Goal: Task Accomplishment & Management: Use online tool/utility

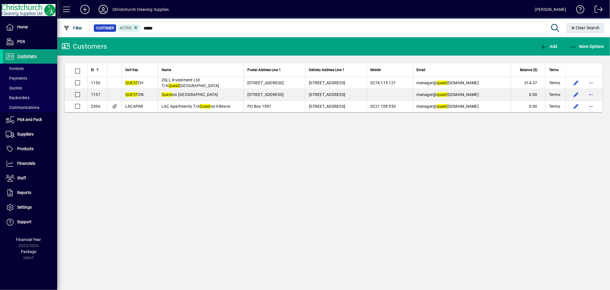
type input "*****"
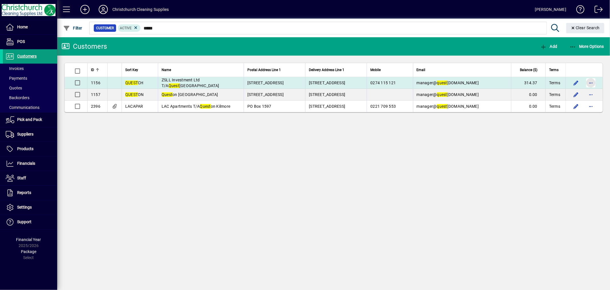
click at [594, 83] on span "button" at bounding box center [591, 83] width 14 height 14
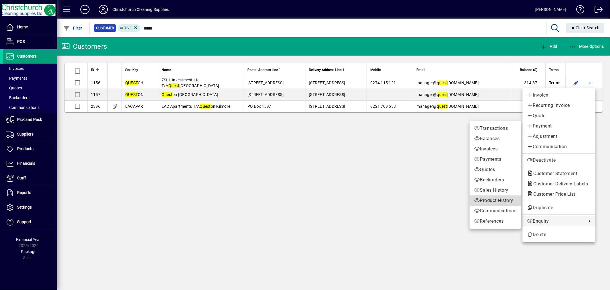
click at [496, 199] on span "Product History" at bounding box center [495, 200] width 42 height 7
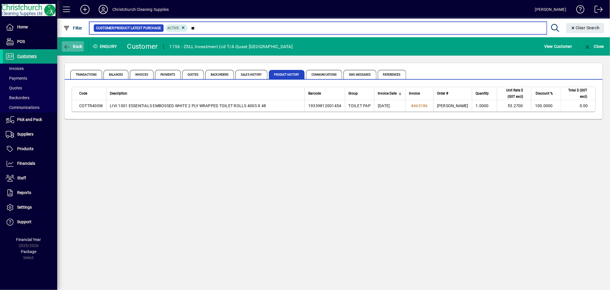
type input "*"
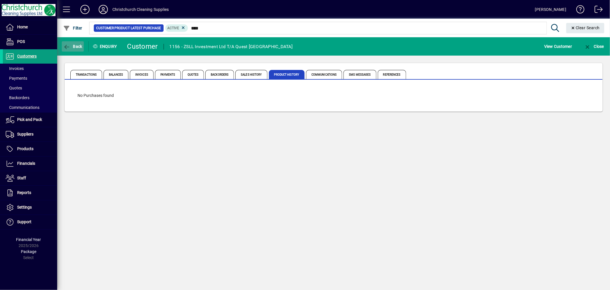
click at [78, 46] on span "Back" at bounding box center [72, 46] width 19 height 5
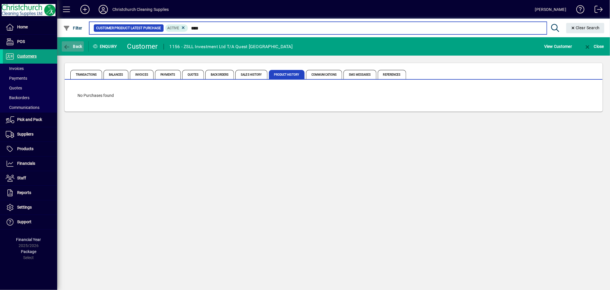
type input "*****"
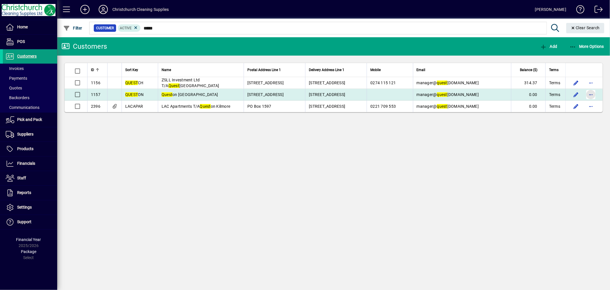
click at [590, 94] on span "button" at bounding box center [591, 95] width 14 height 14
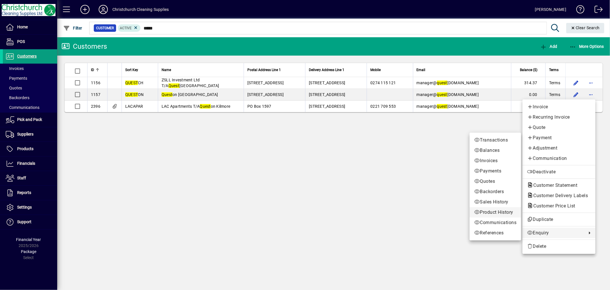
click at [486, 212] on span "Product History" at bounding box center [495, 212] width 42 height 7
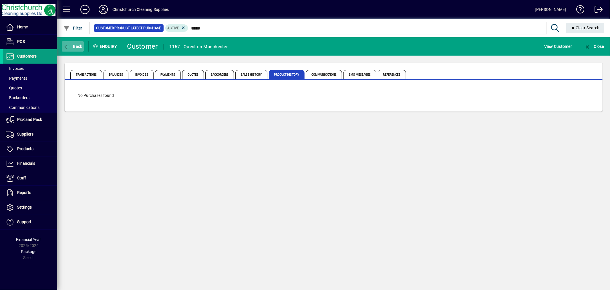
click at [75, 45] on span "Back" at bounding box center [72, 46] width 19 height 5
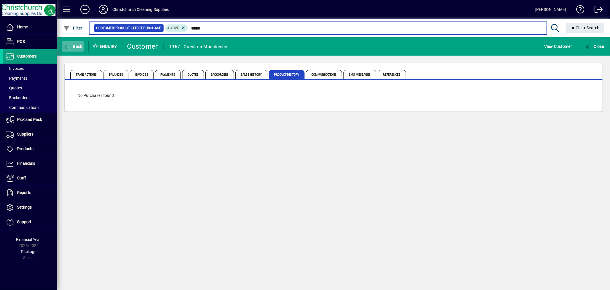
type input "*****"
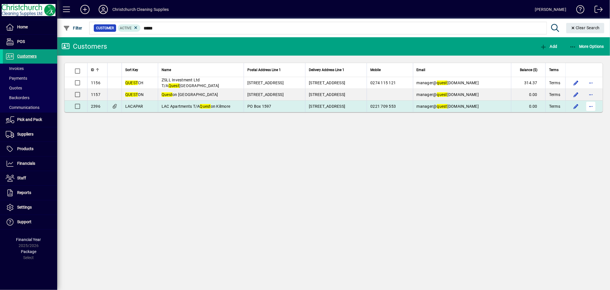
click at [594, 108] on span "button" at bounding box center [591, 106] width 14 height 14
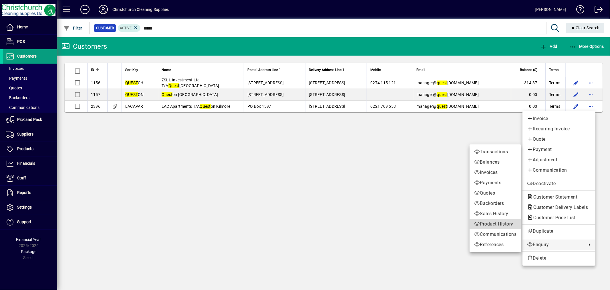
click at [493, 221] on span "Product History" at bounding box center [495, 223] width 42 height 7
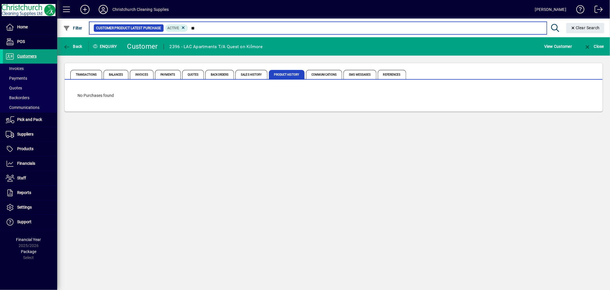
type input "*"
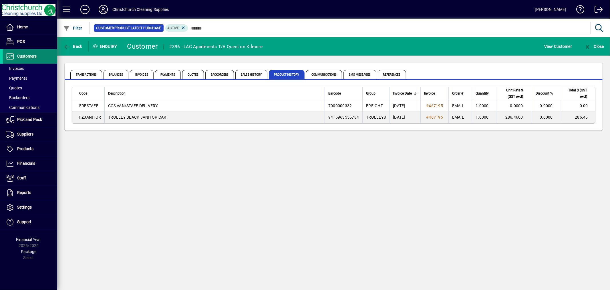
click at [19, 57] on span "Customers" at bounding box center [26, 56] width 19 height 5
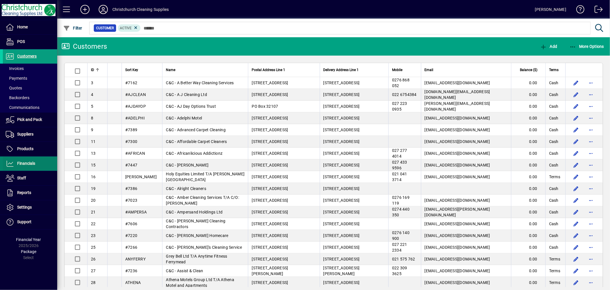
click at [34, 158] on span at bounding box center [30, 164] width 54 height 14
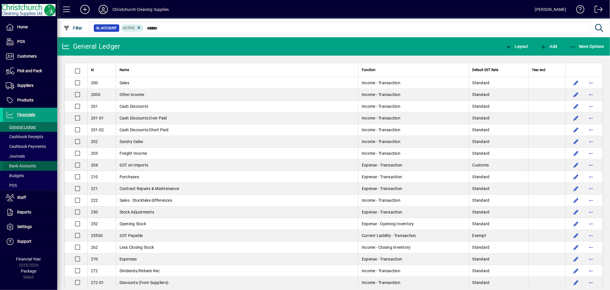
click at [30, 167] on span "Bank Accounts" at bounding box center [21, 165] width 30 height 5
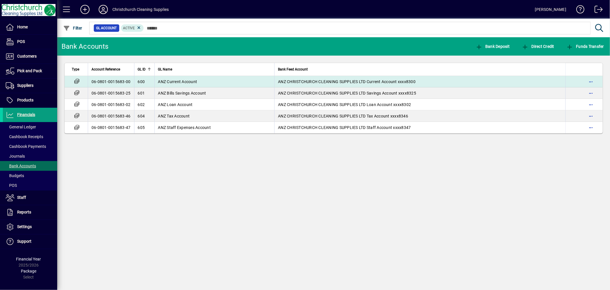
click at [184, 81] on span "ANZ Current Account" at bounding box center [177, 81] width 39 height 5
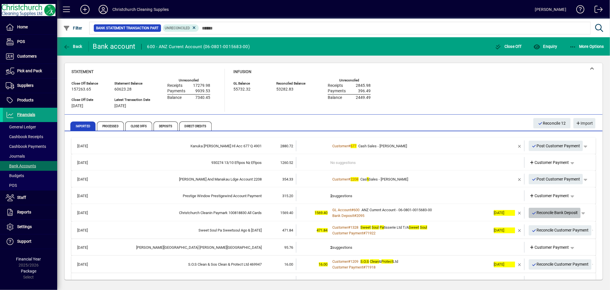
click at [545, 212] on span "Reconcile Bank Deposit" at bounding box center [555, 212] width 46 height 9
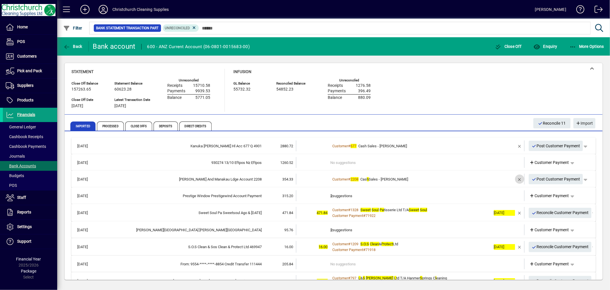
click at [514, 179] on span "button" at bounding box center [520, 179] width 14 height 14
click at [346, 178] on td "1 suggestion" at bounding box center [411, 178] width 161 height 11
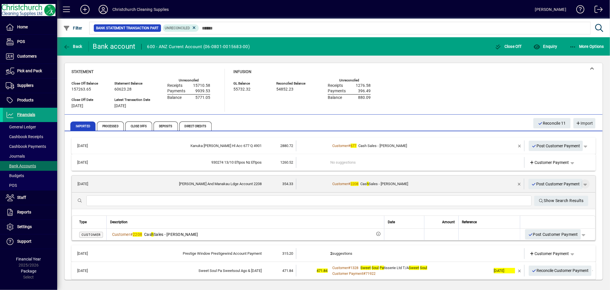
click at [581, 183] on span "button" at bounding box center [586, 184] width 14 height 14
click at [570, 196] on span "Customer Payment" at bounding box center [563, 195] width 42 height 7
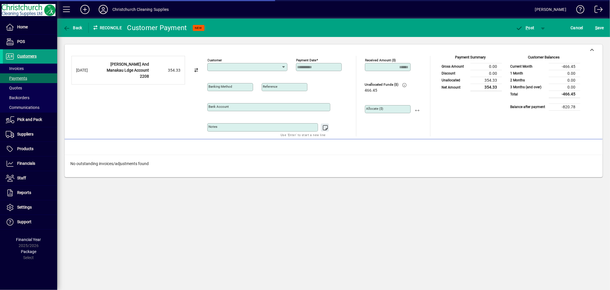
type input "**********"
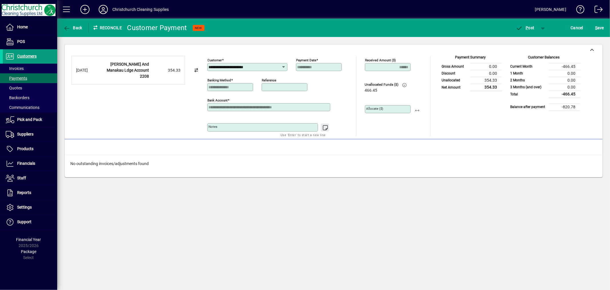
click at [288, 87] on input "Reference" at bounding box center [285, 87] width 44 height 5
type input "******"
click at [274, 130] on textarea "Notes" at bounding box center [263, 127] width 109 height 5
type textarea "**********"
click at [523, 26] on icon "button" at bounding box center [519, 28] width 7 height 6
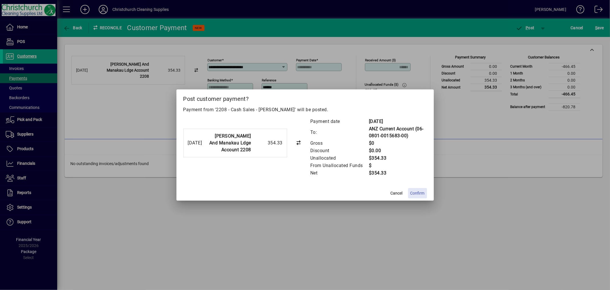
click at [415, 192] on span "Confirm" at bounding box center [418, 193] width 14 height 6
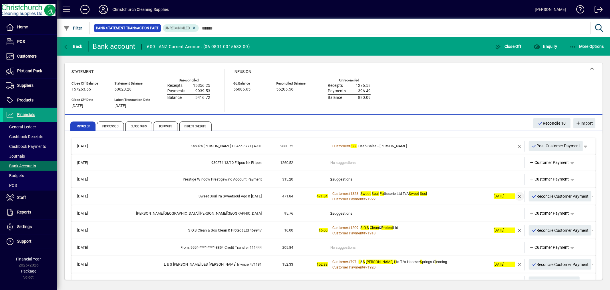
click at [516, 197] on span "button" at bounding box center [520, 196] width 14 height 14
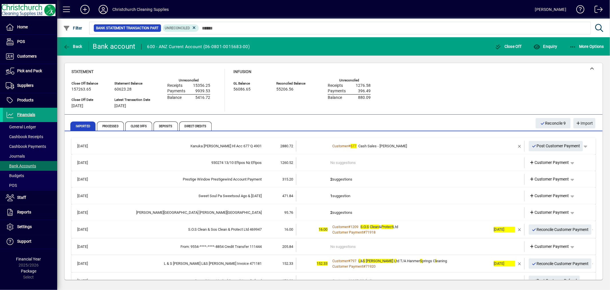
click at [339, 195] on td "1 suggestion" at bounding box center [411, 195] width 161 height 11
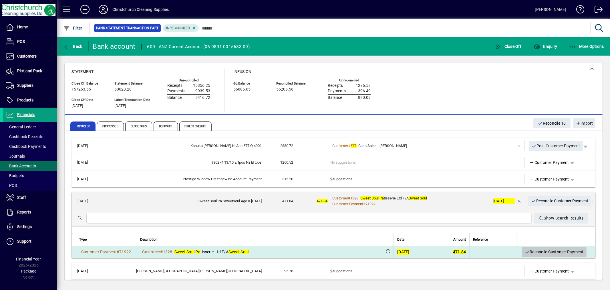
click at [537, 251] on span "Reconcile Customer Payment" at bounding box center [554, 251] width 59 height 9
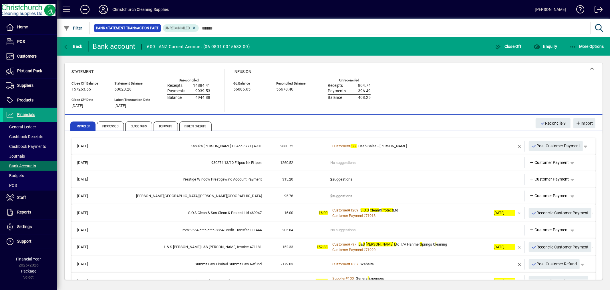
click at [347, 177] on td "2 suggestions" at bounding box center [411, 179] width 161 height 11
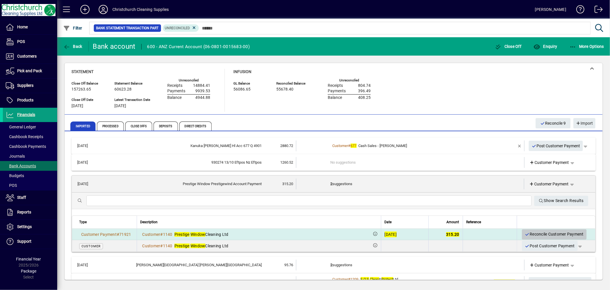
click at [544, 232] on span "Reconcile Customer Payment" at bounding box center [554, 233] width 59 height 9
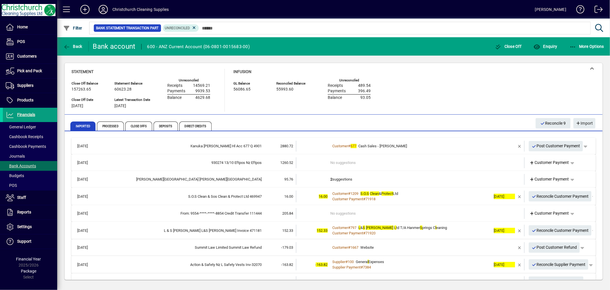
click at [348, 177] on td "2 suggestions" at bounding box center [411, 179] width 161 height 11
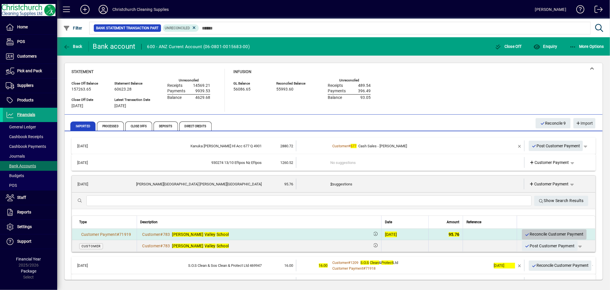
click at [551, 235] on span "Reconcile Customer Payment" at bounding box center [554, 233] width 59 height 9
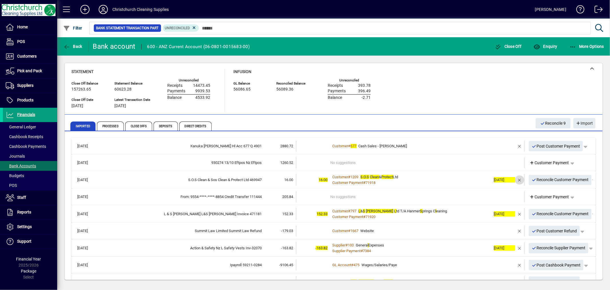
click at [514, 178] on span "button" at bounding box center [520, 180] width 14 height 14
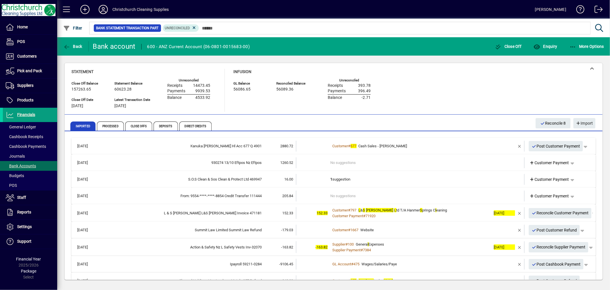
click at [339, 179] on td "1 suggestion" at bounding box center [411, 179] width 161 height 11
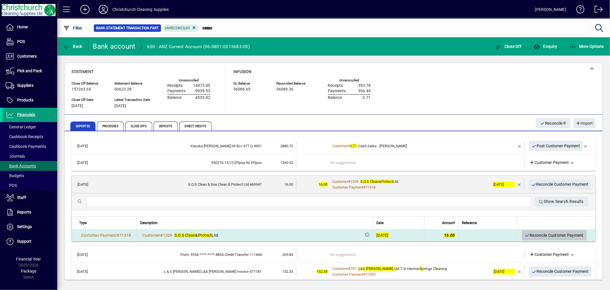
click at [548, 233] on span "Reconcile Customer Payment" at bounding box center [554, 234] width 59 height 9
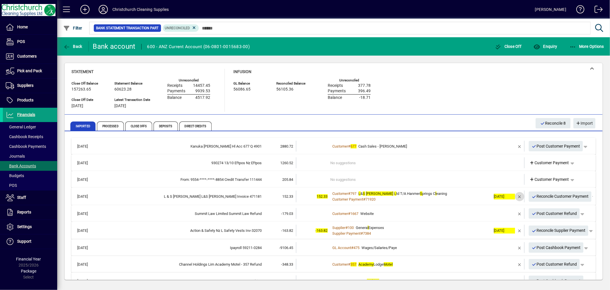
click at [515, 196] on span "button" at bounding box center [520, 196] width 14 height 14
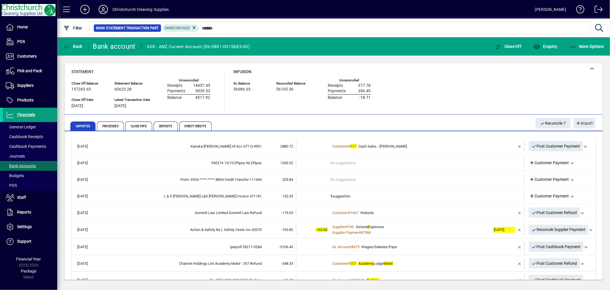
click at [348, 195] on td "1 suggestion" at bounding box center [411, 195] width 161 height 11
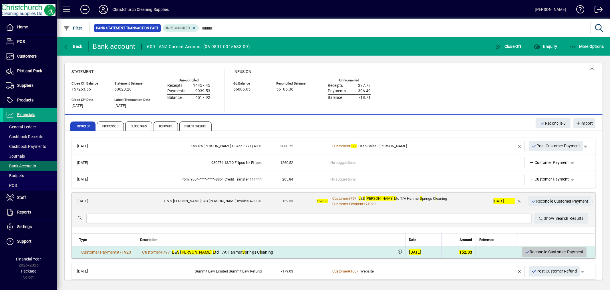
click at [530, 250] on span "Reconcile Customer Payment" at bounding box center [554, 251] width 59 height 9
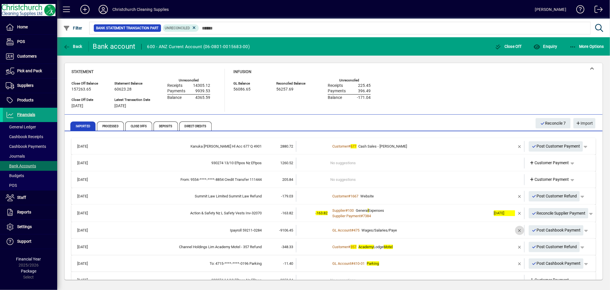
click at [516, 230] on span "button" at bounding box center [520, 230] width 14 height 14
click at [335, 230] on td "2 suggestions" at bounding box center [411, 230] width 161 height 11
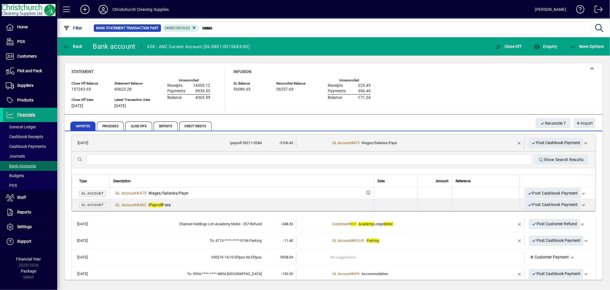
scroll to position [95, 0]
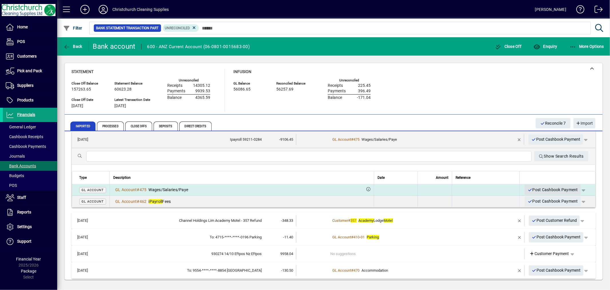
click at [541, 188] on span "Post Cashbook Payment" at bounding box center [553, 189] width 51 height 9
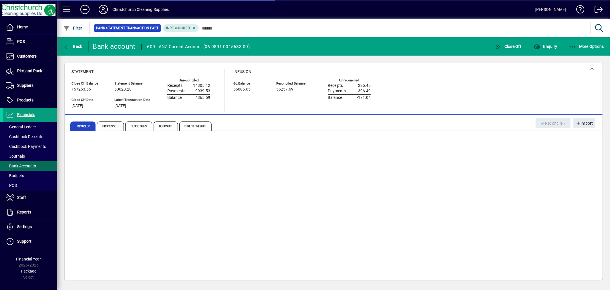
scroll to position [9, 0]
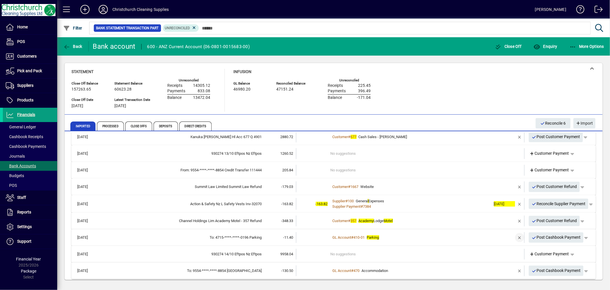
click at [516, 236] on span "button" at bounding box center [520, 237] width 14 height 14
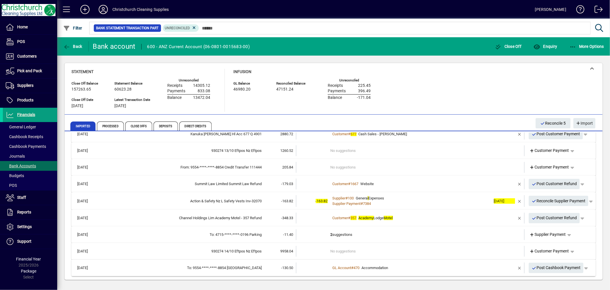
scroll to position [13, 0]
click at [336, 233] on td "2 suggestions" at bounding box center [411, 233] width 161 height 11
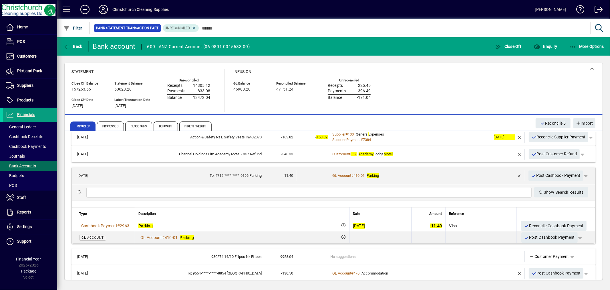
scroll to position [82, 0]
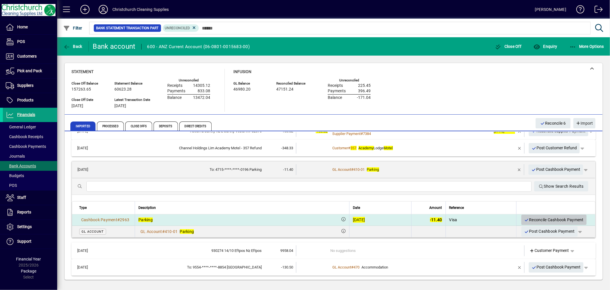
click at [549, 215] on span "Reconcile Cashbook Payment" at bounding box center [555, 219] width 60 height 9
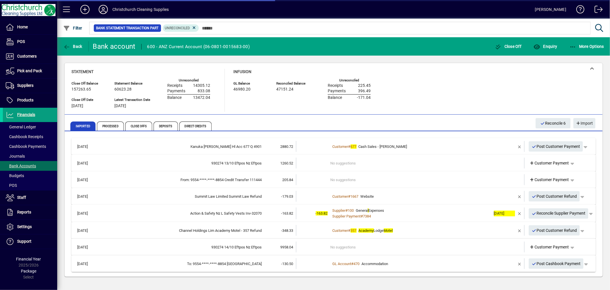
scroll to position [0, 0]
click at [521, 213] on span "button" at bounding box center [520, 213] width 14 height 14
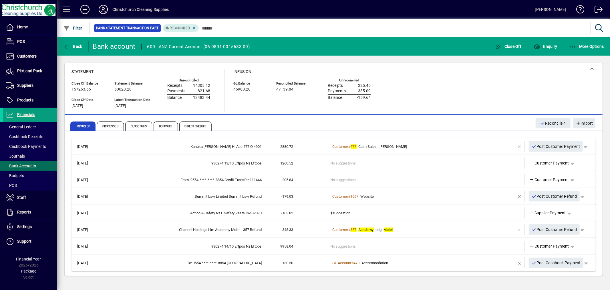
click at [332, 211] on b "1" at bounding box center [332, 213] width 2 height 4
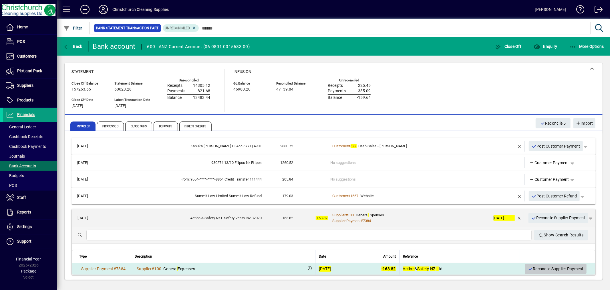
click at [548, 268] on span "Reconcile Supplier Payment" at bounding box center [556, 268] width 56 height 9
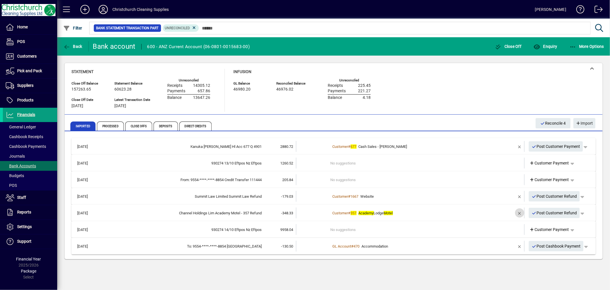
click at [517, 211] on span "button" at bounding box center [520, 213] width 14 height 14
click at [346, 210] on td "1 suggestion" at bounding box center [411, 212] width 161 height 11
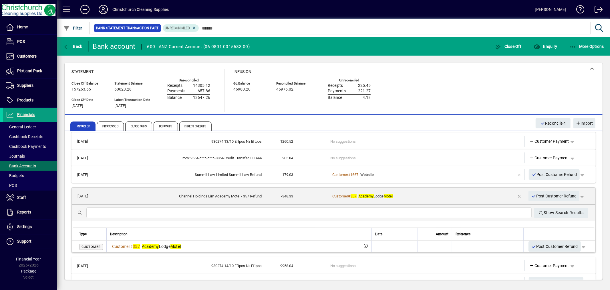
scroll to position [32, 0]
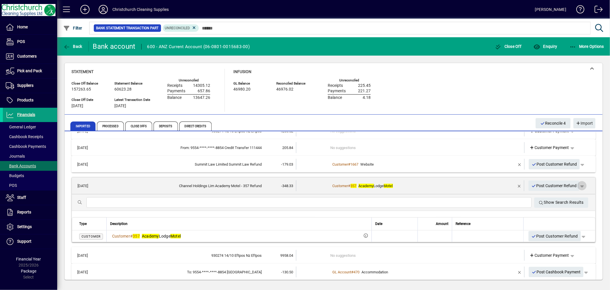
click at [577, 185] on span "button" at bounding box center [582, 186] width 14 height 14
click at [567, 198] on span "Customer Refund" at bounding box center [562, 197] width 38 height 7
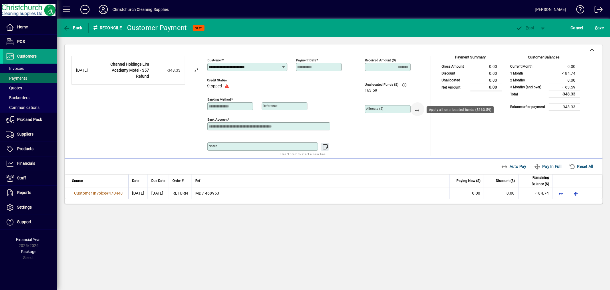
click at [417, 110] on span "button" at bounding box center [418, 109] width 14 height 14
type input "******"
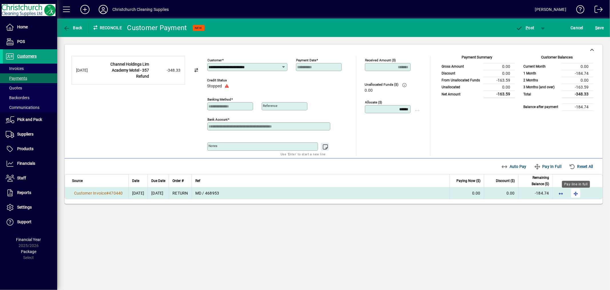
click at [573, 193] on span "button" at bounding box center [576, 193] width 14 height 14
click at [531, 27] on span "P ost" at bounding box center [525, 27] width 19 height 5
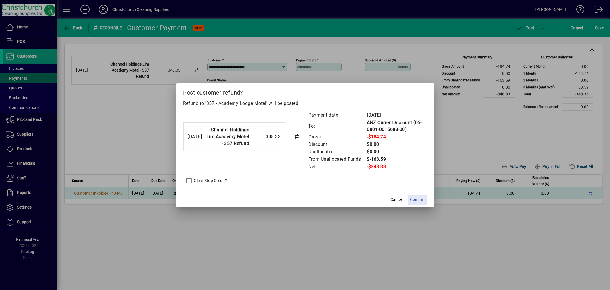
click at [416, 199] on span "Confirm" at bounding box center [418, 199] width 14 height 6
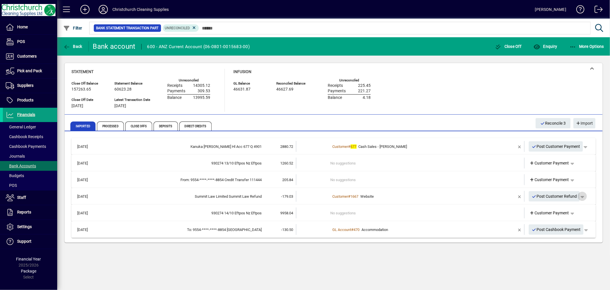
click at [583, 197] on span "button" at bounding box center [583, 196] width 14 height 14
click at [573, 209] on span "Customer Refund" at bounding box center [566, 207] width 38 height 7
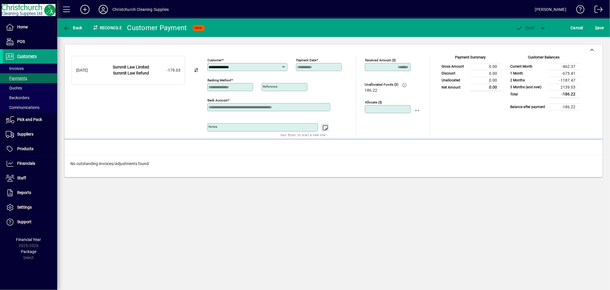
click at [392, 109] on input "Allocate ($)" at bounding box center [389, 109] width 44 height 5
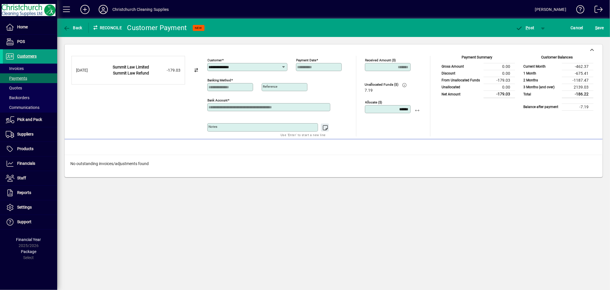
type input "******"
click at [532, 28] on span "P ost" at bounding box center [525, 27] width 19 height 5
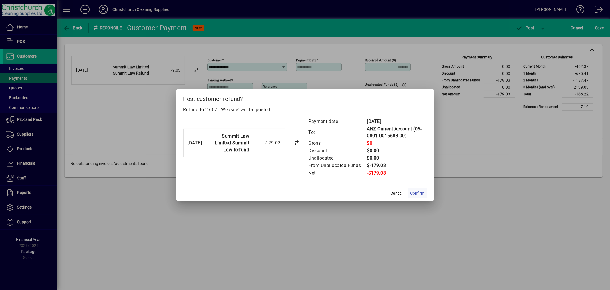
click at [418, 192] on span "Confirm" at bounding box center [418, 193] width 14 height 6
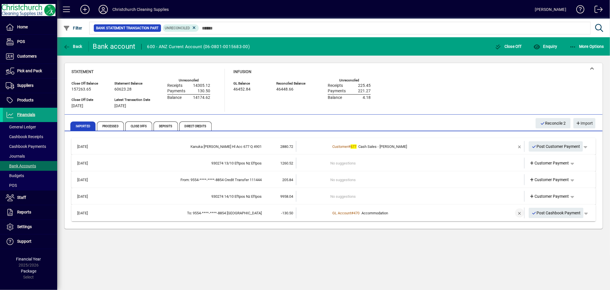
click at [517, 212] on span "button" at bounding box center [520, 213] width 14 height 14
click at [347, 210] on td "2 suggestions" at bounding box center [411, 212] width 161 height 11
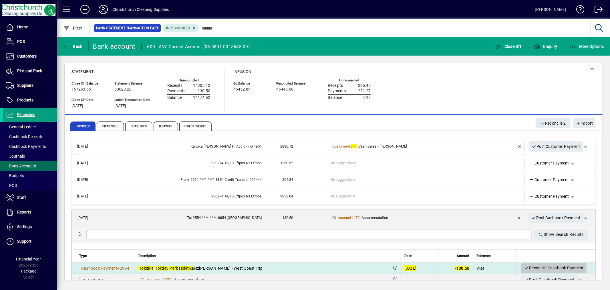
click at [533, 265] on span "Reconcile Cashbook Payment" at bounding box center [555, 267] width 60 height 9
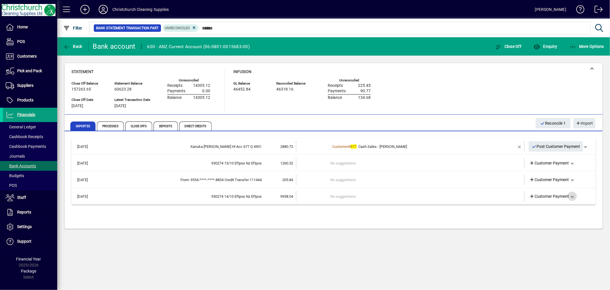
click at [572, 195] on span "button" at bounding box center [573, 196] width 14 height 14
click at [547, 236] on span "Split" at bounding box center [542, 238] width 13 height 7
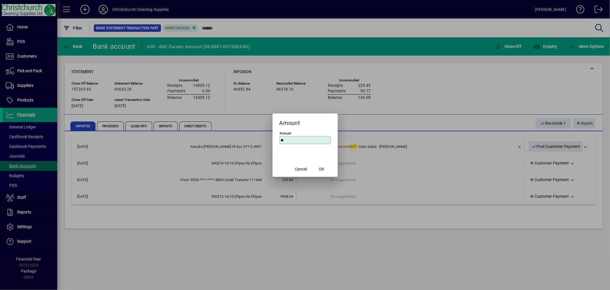
type input "*"
type input "******"
click at [320, 167] on span "OK" at bounding box center [321, 169] width 5 height 6
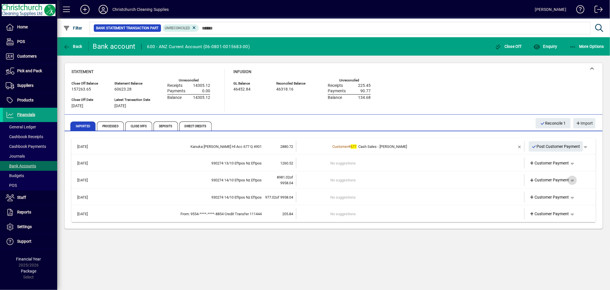
click at [573, 179] on span "button" at bounding box center [573, 180] width 14 height 14
click at [544, 221] on span "Split" at bounding box center [542, 222] width 13 height 7
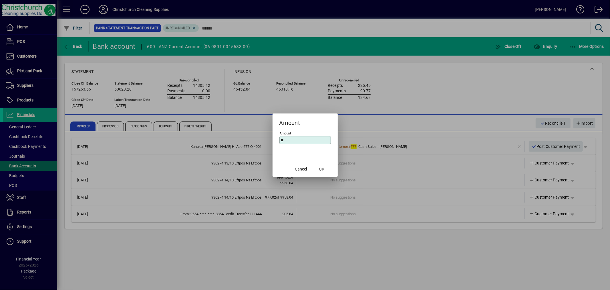
type input "*"
type input "*****"
click at [320, 167] on span "OK" at bounding box center [321, 169] width 5 height 6
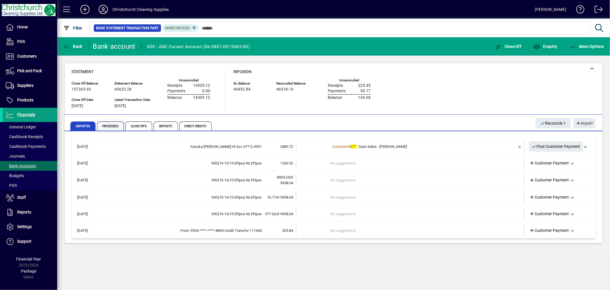
click at [115, 125] on span "Processed" at bounding box center [110, 125] width 27 height 9
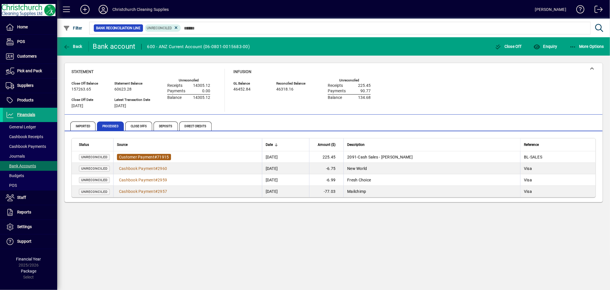
click at [168, 156] on span "71915" at bounding box center [163, 157] width 12 height 5
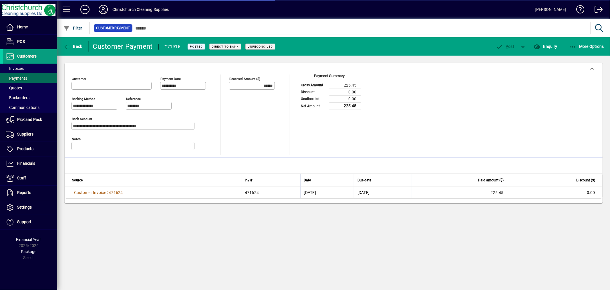
type input "**********"
click at [78, 45] on span "Back" at bounding box center [72, 46] width 19 height 5
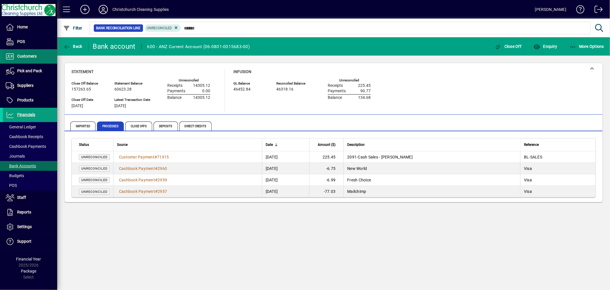
click at [30, 53] on span "Customers" at bounding box center [20, 56] width 34 height 7
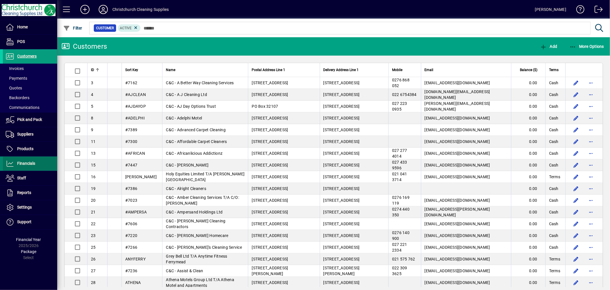
click at [34, 162] on span "Financials" at bounding box center [26, 163] width 18 height 5
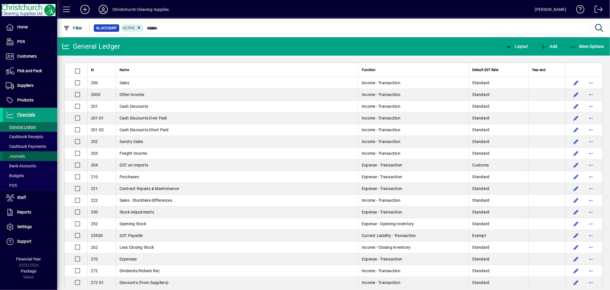
click at [27, 156] on span at bounding box center [30, 156] width 54 height 14
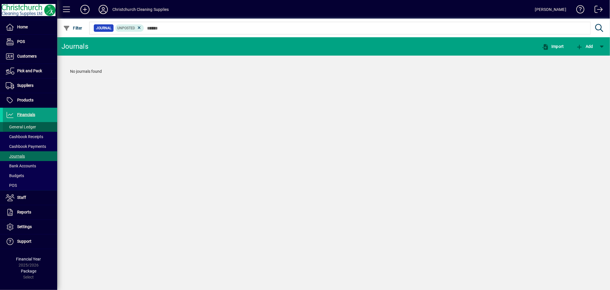
click at [29, 124] on span "General Ledger" at bounding box center [21, 126] width 30 height 5
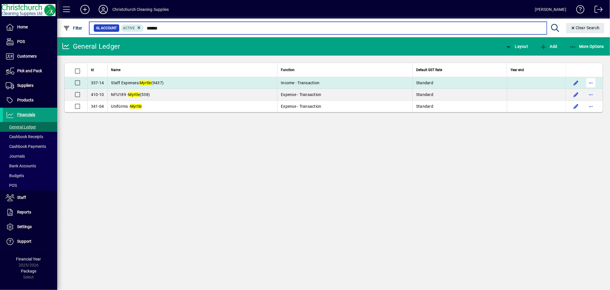
type input "******"
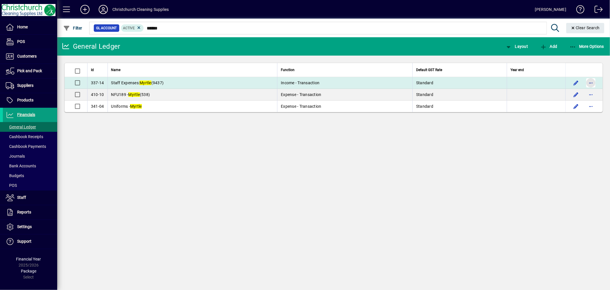
click at [593, 81] on span "button" at bounding box center [591, 83] width 14 height 14
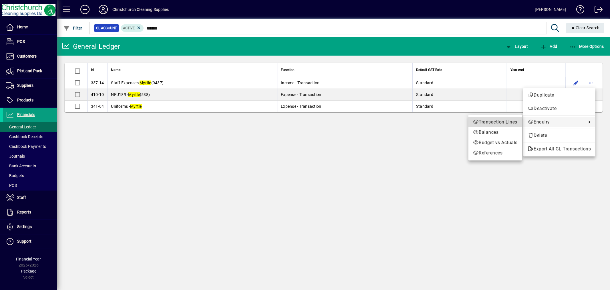
click at [510, 121] on span "Transaction Lines" at bounding box center [495, 121] width 45 height 7
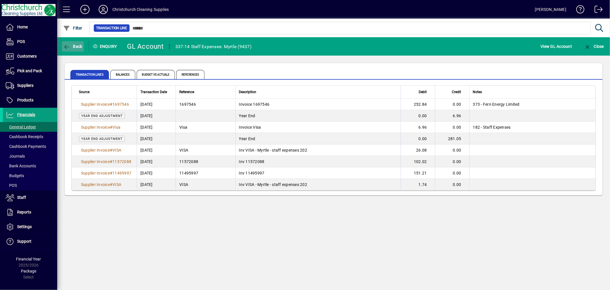
click at [78, 47] on span "Back" at bounding box center [72, 46] width 19 height 5
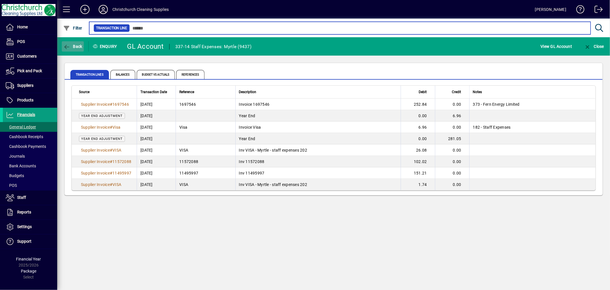
type input "******"
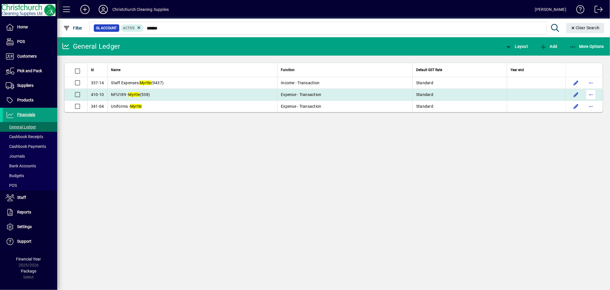
click at [592, 94] on span "button" at bounding box center [591, 95] width 14 height 14
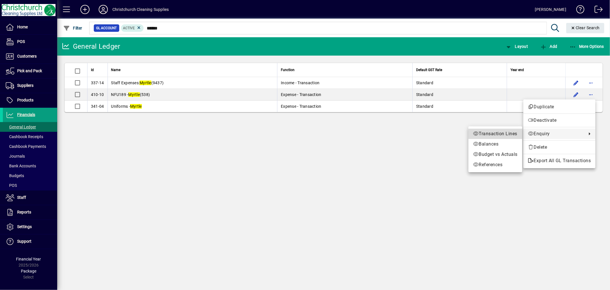
click at [499, 134] on span "Transaction Lines" at bounding box center [495, 133] width 45 height 7
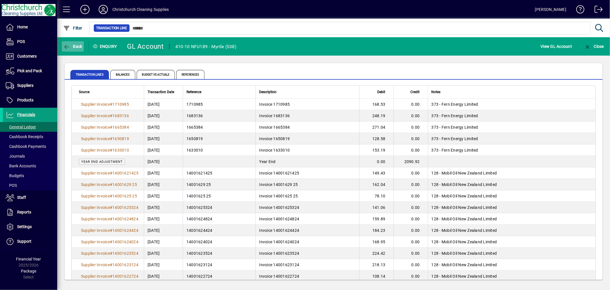
click at [74, 45] on span "Back" at bounding box center [72, 46] width 19 height 5
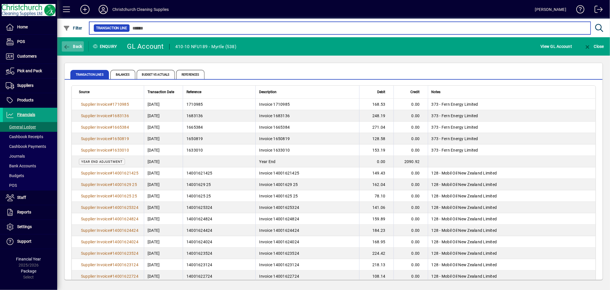
type input "******"
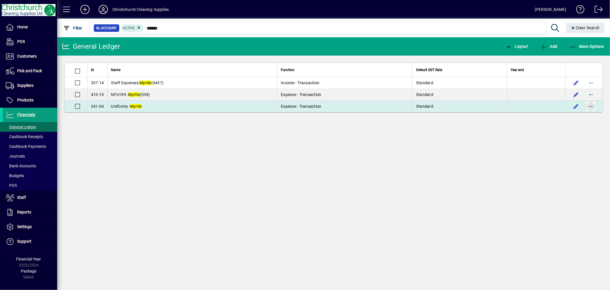
click at [591, 107] on span "button" at bounding box center [591, 106] width 14 height 14
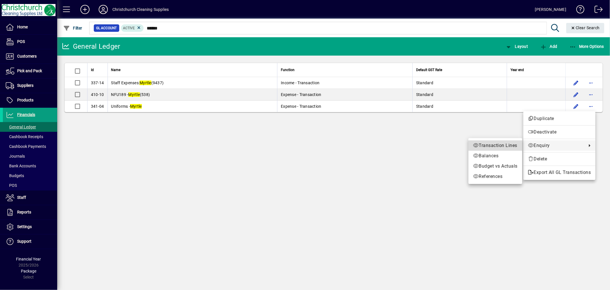
click at [500, 145] on span "Transaction Lines" at bounding box center [495, 145] width 45 height 7
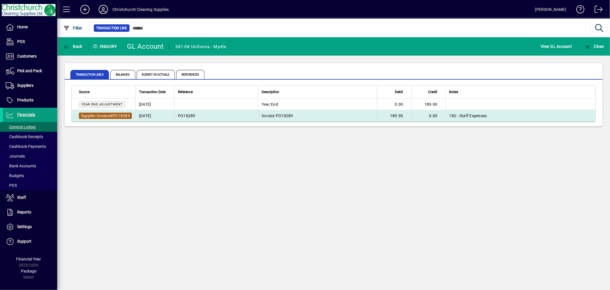
click at [118, 114] on span "PO18289" at bounding box center [120, 115] width 17 height 5
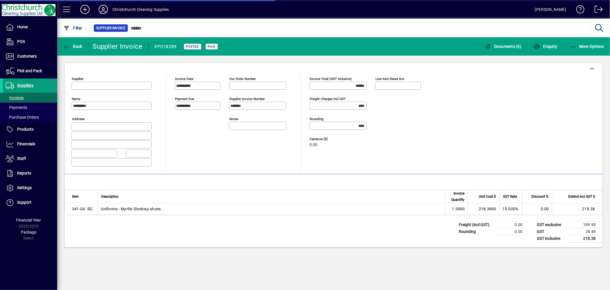
type input "**********"
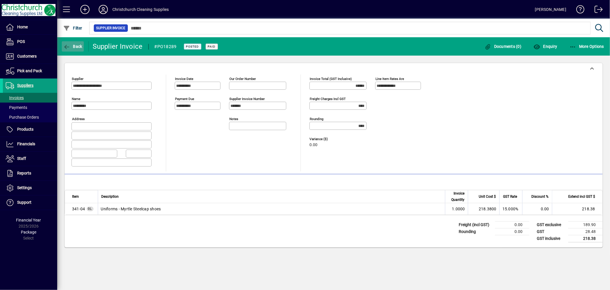
click at [75, 47] on span "Back" at bounding box center [72, 46] width 19 height 5
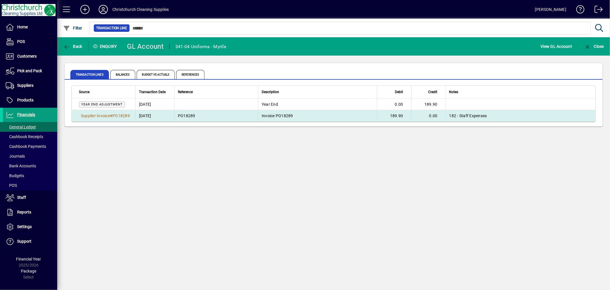
click at [183, 117] on span "PO18289" at bounding box center [186, 115] width 17 height 5
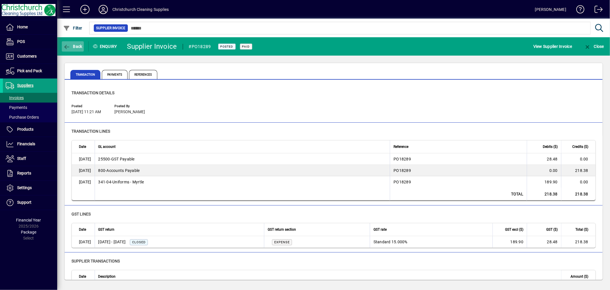
click at [74, 46] on span "Back" at bounding box center [72, 46] width 19 height 5
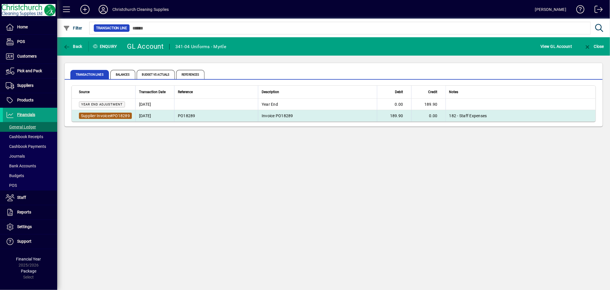
click at [116, 115] on span "PO18289" at bounding box center [120, 115] width 17 height 5
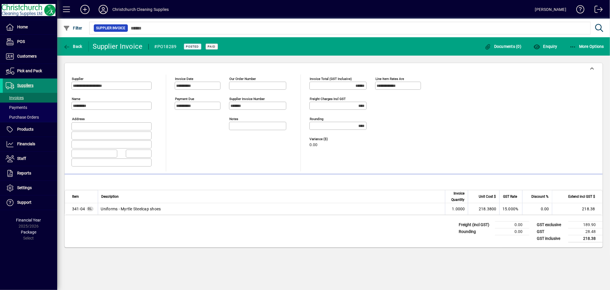
click at [20, 84] on span "Suppliers" at bounding box center [25, 85] width 16 height 5
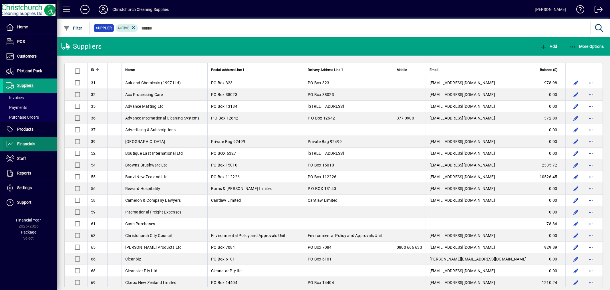
click at [36, 139] on span at bounding box center [30, 144] width 54 height 14
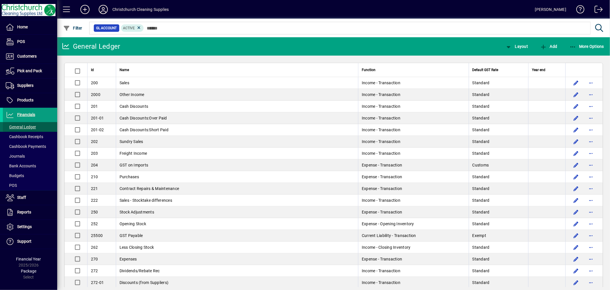
click at [39, 126] on span at bounding box center [30, 127] width 54 height 14
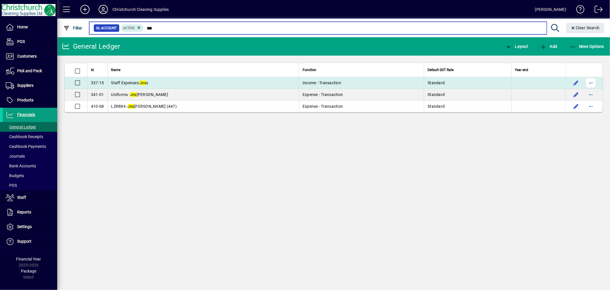
type input "***"
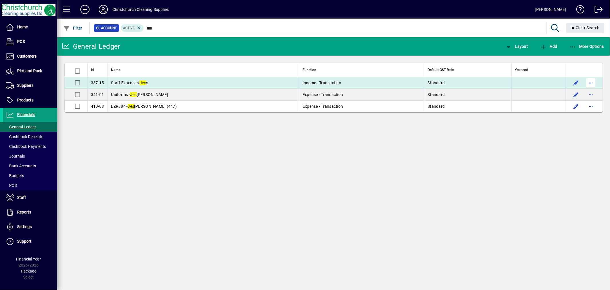
click at [593, 83] on span "button" at bounding box center [591, 83] width 14 height 14
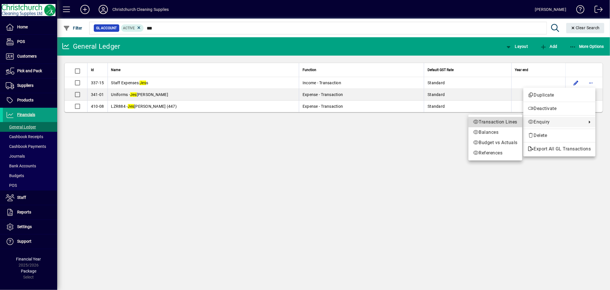
click at [511, 123] on span "Transaction Lines" at bounding box center [495, 121] width 45 height 7
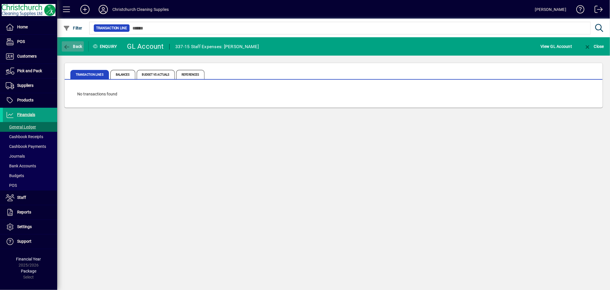
click at [76, 44] on span "Back" at bounding box center [72, 46] width 19 height 5
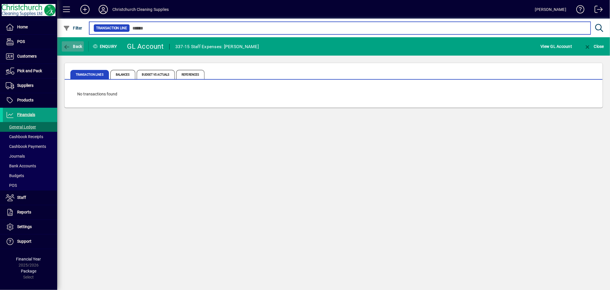
type input "***"
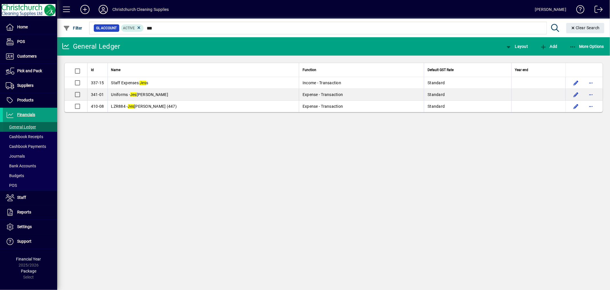
click at [27, 126] on span "General Ledger" at bounding box center [21, 126] width 30 height 5
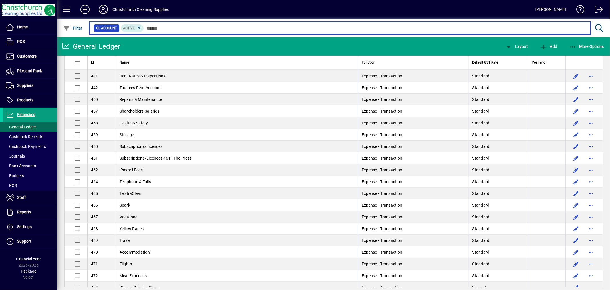
scroll to position [1494, 0]
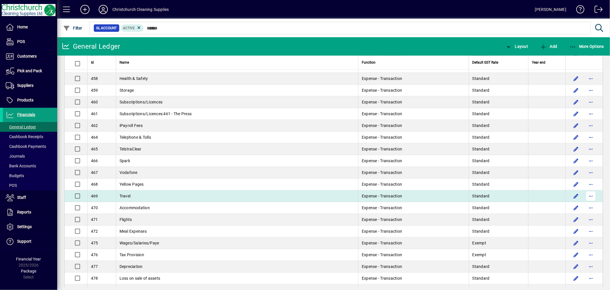
click at [588, 198] on span "button" at bounding box center [591, 196] width 14 height 14
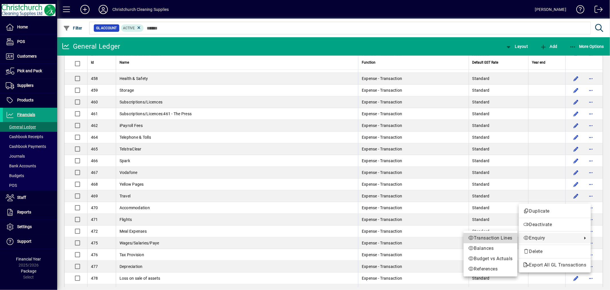
click at [492, 238] on span "Transaction Lines" at bounding box center [490, 237] width 45 height 7
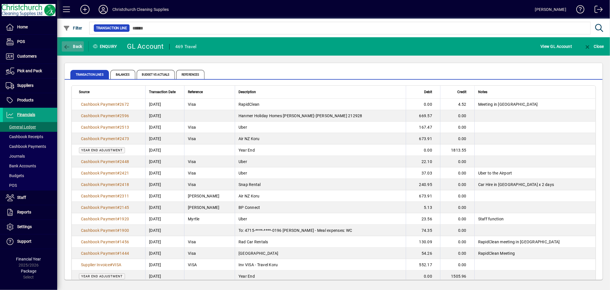
click at [76, 46] on span "Back" at bounding box center [72, 46] width 19 height 5
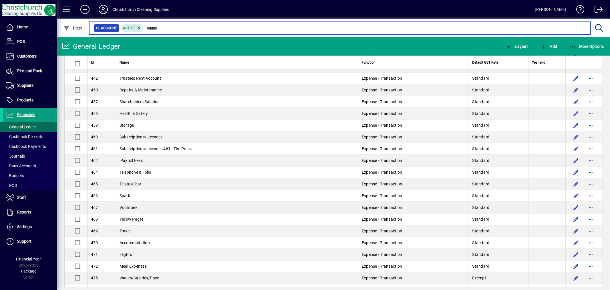
scroll to position [1463, 0]
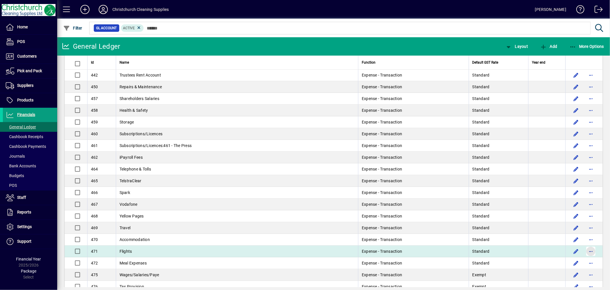
click at [586, 254] on span "button" at bounding box center [591, 251] width 14 height 14
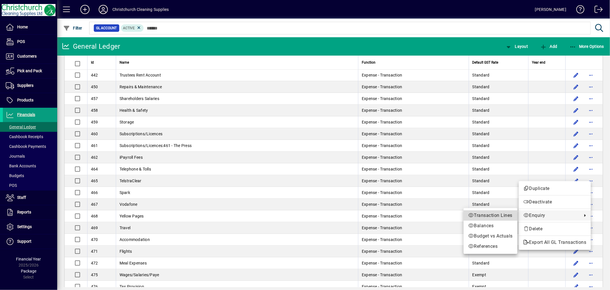
click at [507, 214] on span "Transaction Lines" at bounding box center [490, 215] width 45 height 7
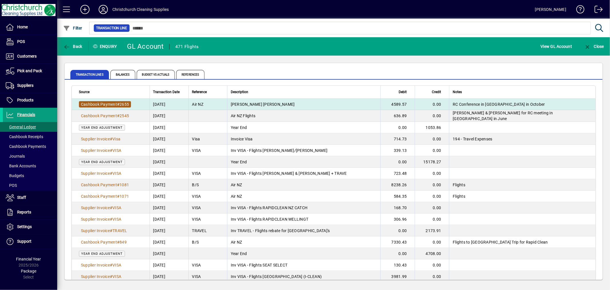
click at [113, 102] on span "Cashbook Payment" at bounding box center [99, 104] width 36 height 5
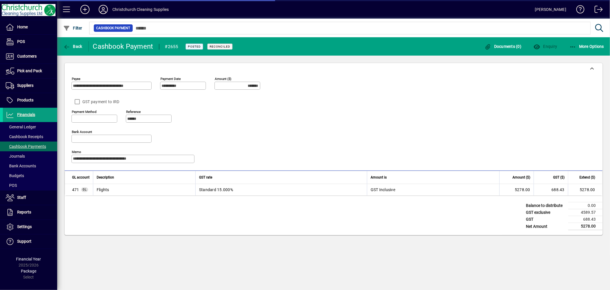
type input "**********"
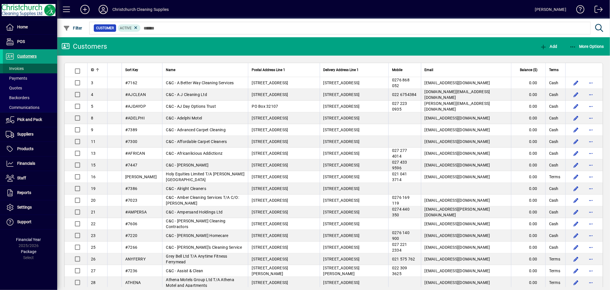
click at [18, 67] on span "Invoices" at bounding box center [15, 68] width 18 height 5
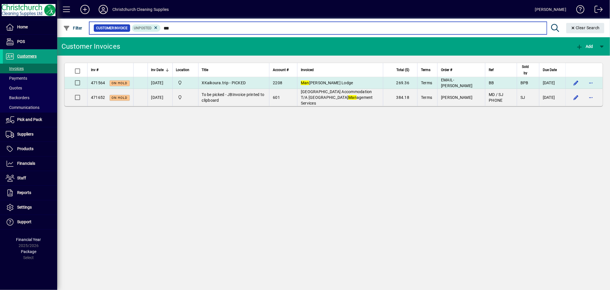
type input "***"
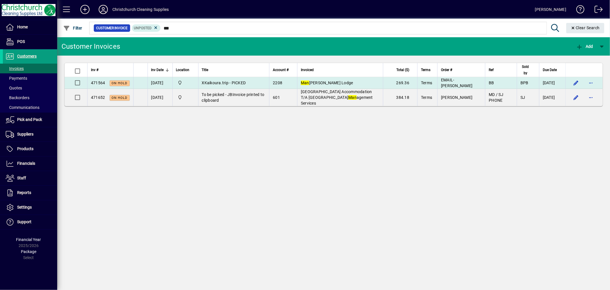
click at [264, 81] on td "XKaikoura.trip - PICKED" at bounding box center [233, 83] width 71 height 12
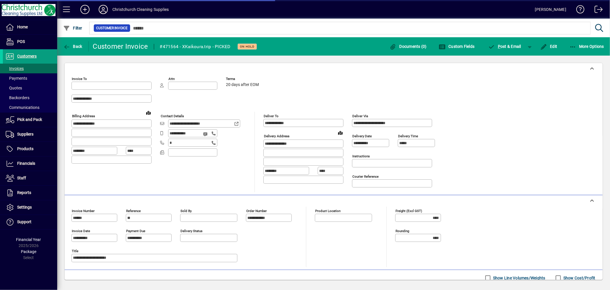
type input "**********"
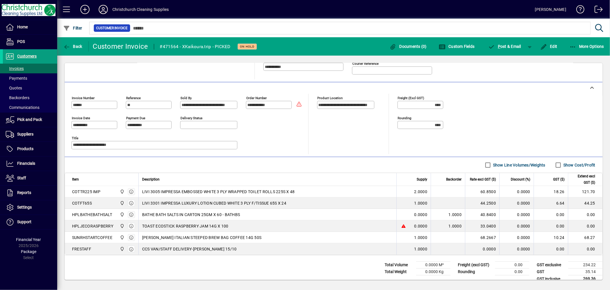
scroll to position [122, 0]
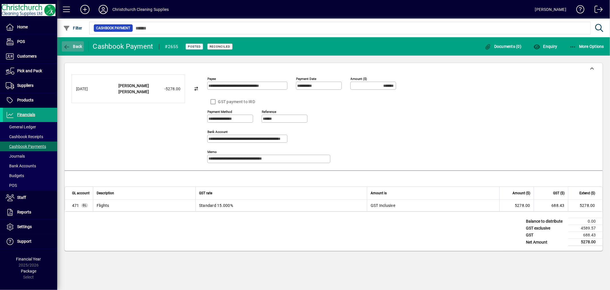
click at [74, 45] on span "Back" at bounding box center [72, 46] width 19 height 5
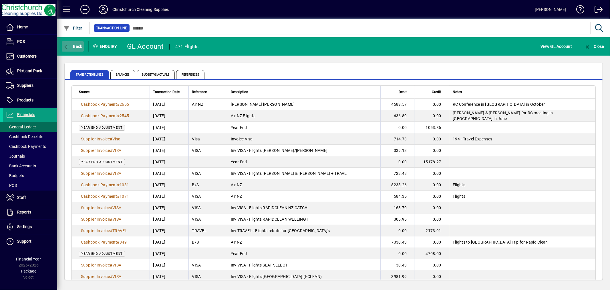
click at [76, 44] on span "Back" at bounding box center [72, 46] width 19 height 5
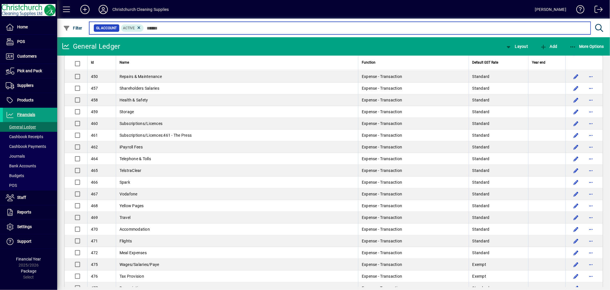
scroll to position [1494, 0]
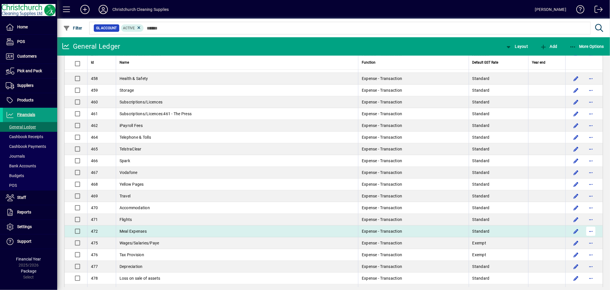
click at [591, 232] on span "button" at bounding box center [591, 231] width 14 height 14
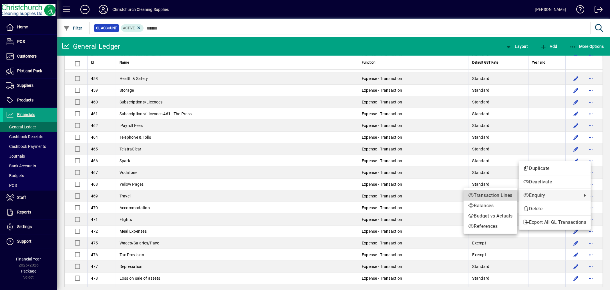
click at [487, 191] on link "Transaction Lines" at bounding box center [491, 195] width 54 height 10
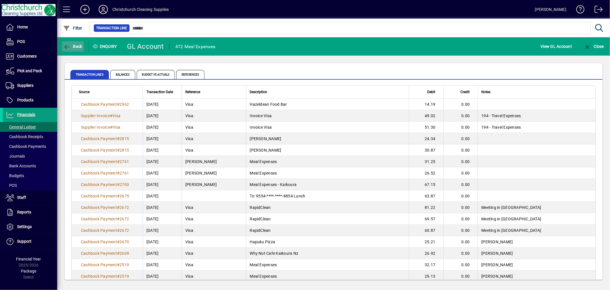
click at [77, 46] on span "Back" at bounding box center [72, 46] width 19 height 5
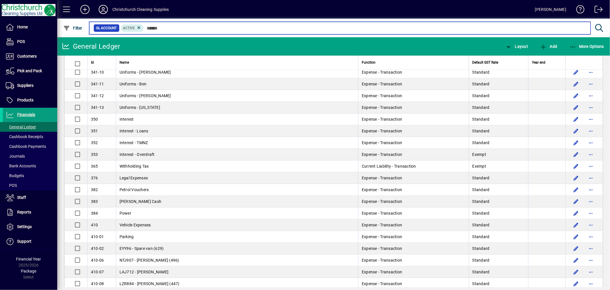
scroll to position [1176, 0]
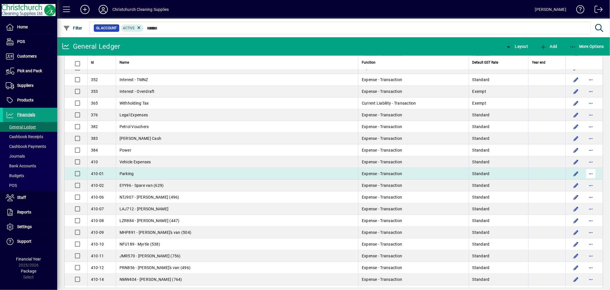
click at [585, 174] on span "button" at bounding box center [591, 174] width 14 height 14
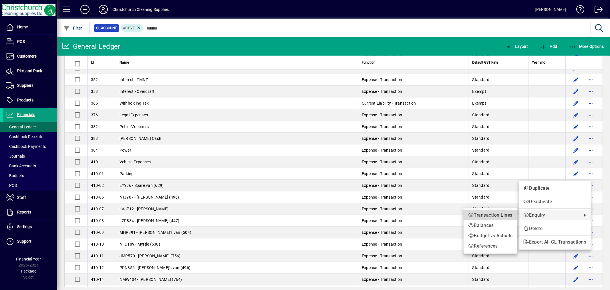
click at [499, 214] on span "Transaction Lines" at bounding box center [490, 214] width 45 height 7
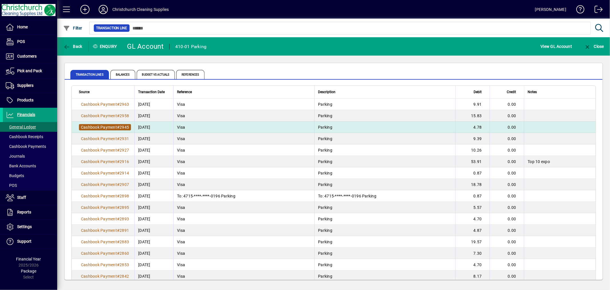
click at [127, 128] on span "2945" at bounding box center [124, 127] width 9 height 5
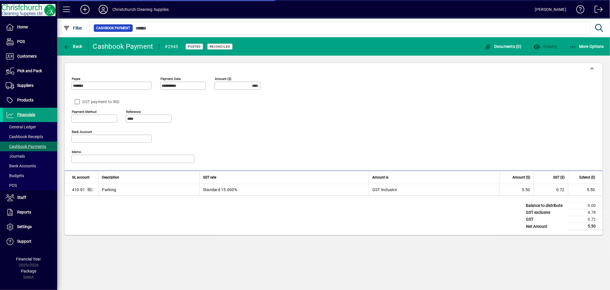
type input "**********"
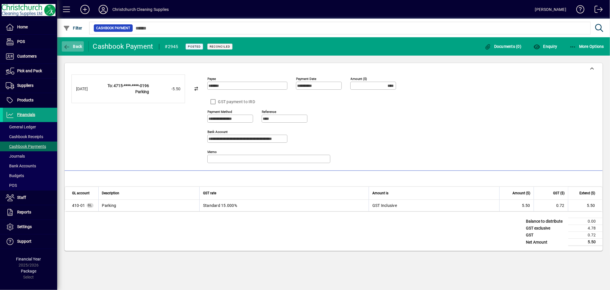
click at [72, 47] on span "Back" at bounding box center [72, 46] width 19 height 5
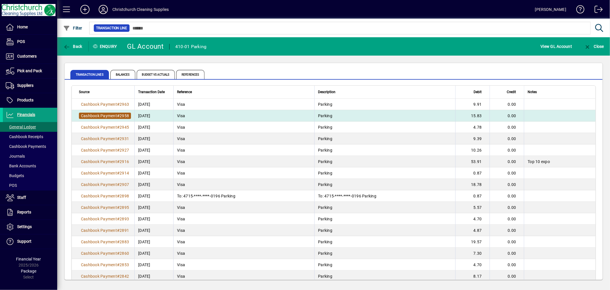
click at [120, 114] on span "2958" at bounding box center [124, 115] width 9 height 5
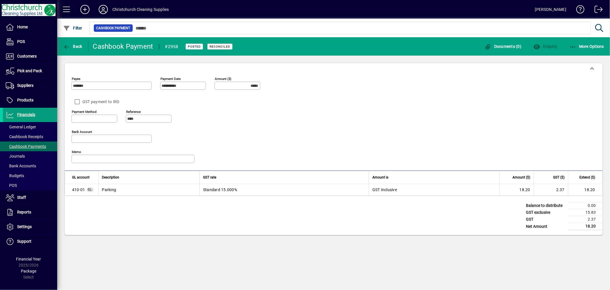
type input "**********"
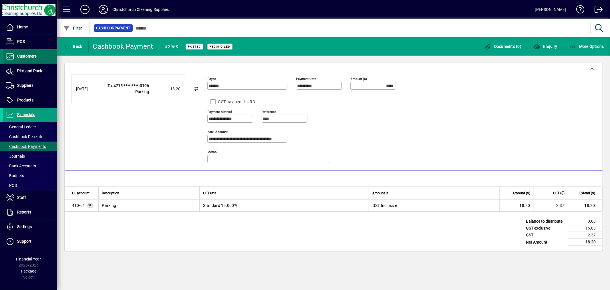
click at [21, 53] on span "Customers" at bounding box center [20, 56] width 34 height 7
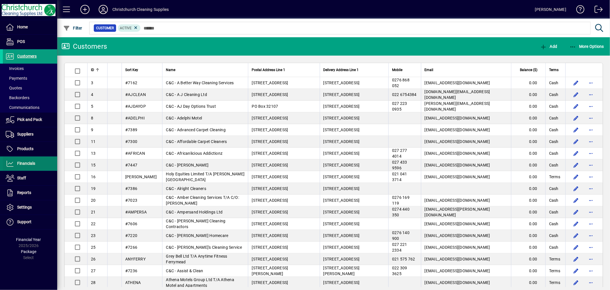
drag, startPoint x: 39, startPoint y: 165, endPoint x: 35, endPoint y: 168, distance: 4.8
click at [35, 168] on span at bounding box center [30, 164] width 54 height 14
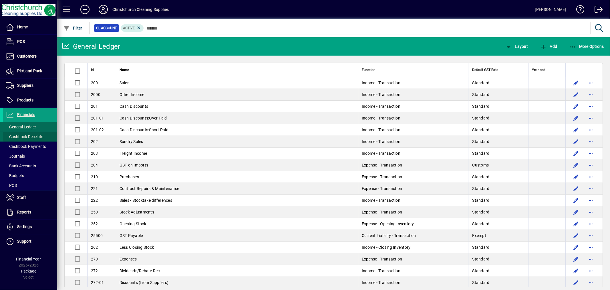
click at [35, 136] on span "Cashbook Receipts" at bounding box center [24, 136] width 37 height 5
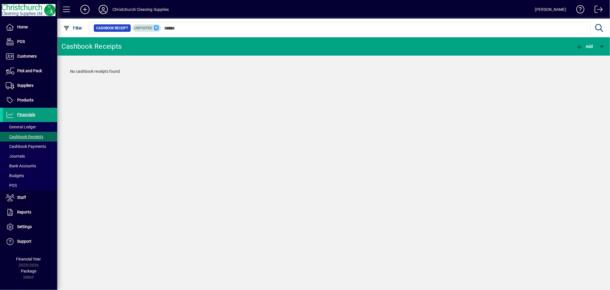
click at [154, 29] on icon at bounding box center [156, 27] width 5 height 5
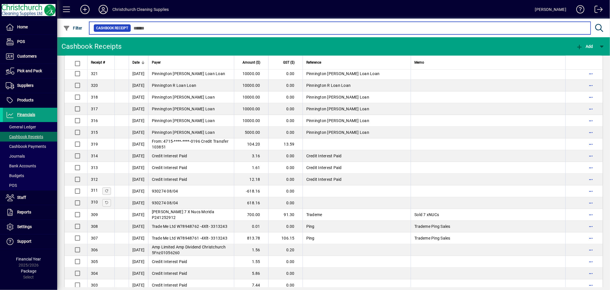
scroll to position [194, 0]
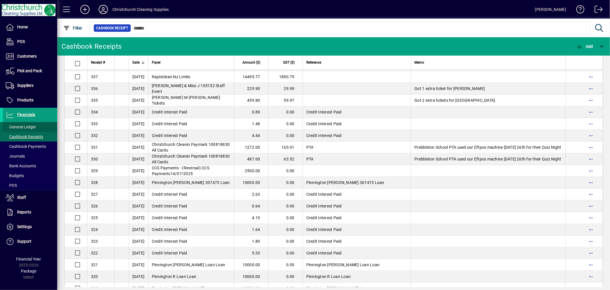
click at [29, 125] on span "General Ledger" at bounding box center [21, 126] width 30 height 5
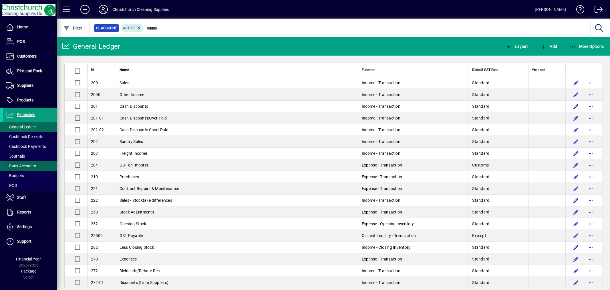
click at [27, 163] on span "Bank Accounts" at bounding box center [19, 166] width 33 height 6
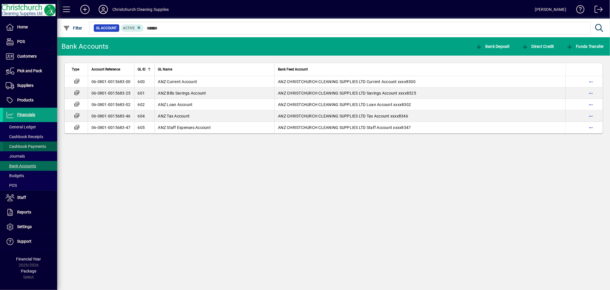
click at [27, 148] on span "Cashbook Payments" at bounding box center [24, 146] width 43 height 6
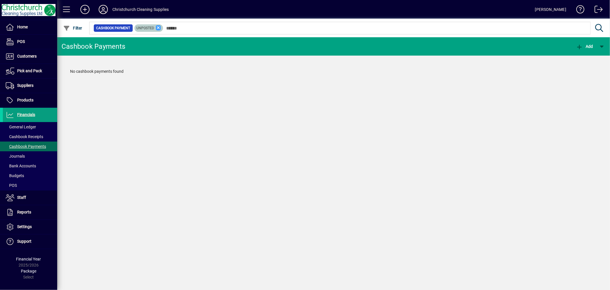
click at [156, 26] on icon at bounding box center [158, 27] width 5 height 5
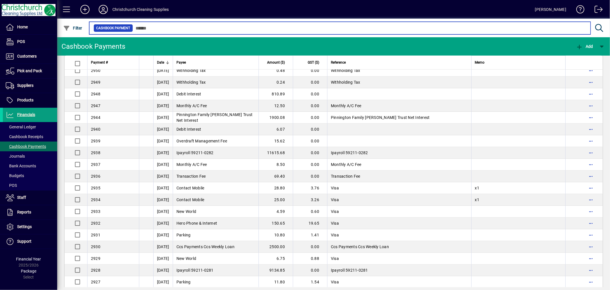
scroll to position [350, 0]
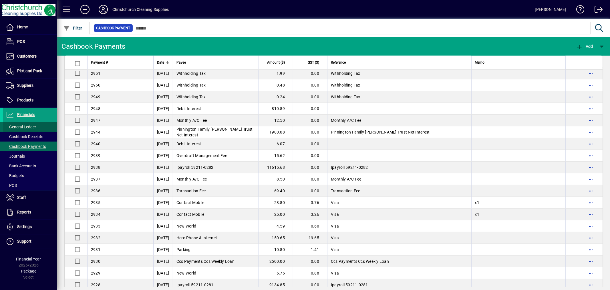
click at [13, 128] on span "General Ledger" at bounding box center [21, 126] width 30 height 5
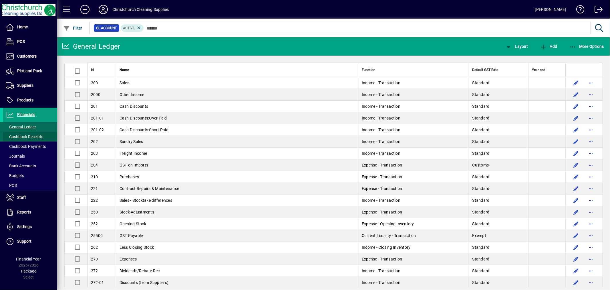
click at [19, 138] on span "Cashbook Receipts" at bounding box center [24, 136] width 37 height 5
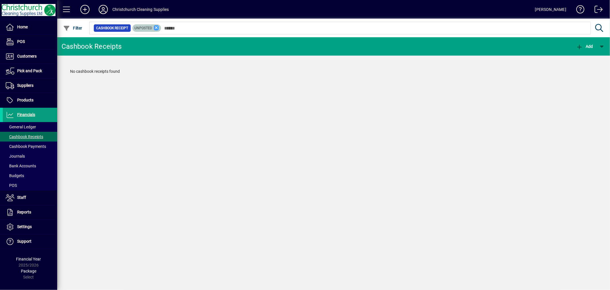
click at [158, 27] on icon at bounding box center [156, 27] width 5 height 5
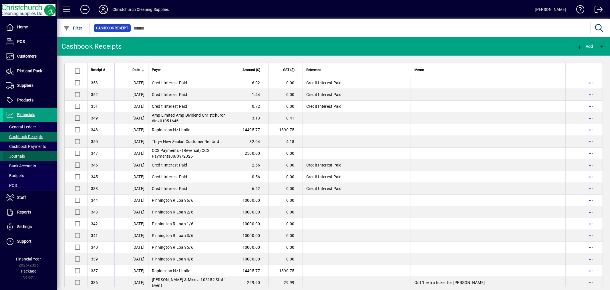
click at [24, 158] on span "Journals" at bounding box center [15, 156] width 19 height 5
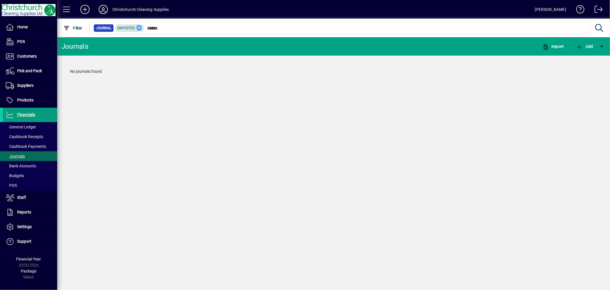
click at [138, 26] on icon at bounding box center [139, 27] width 5 height 5
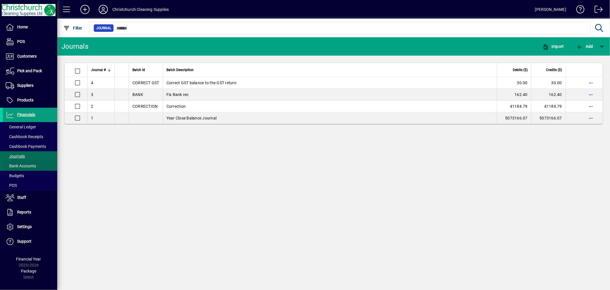
click at [25, 163] on span "Bank Accounts" at bounding box center [21, 165] width 30 height 5
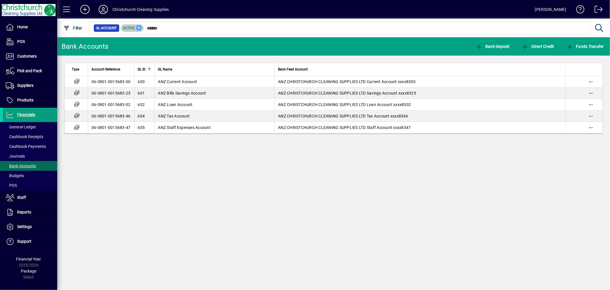
click at [140, 26] on icon at bounding box center [139, 27] width 5 height 5
click at [39, 148] on span "Cashbook Payments" at bounding box center [26, 146] width 40 height 5
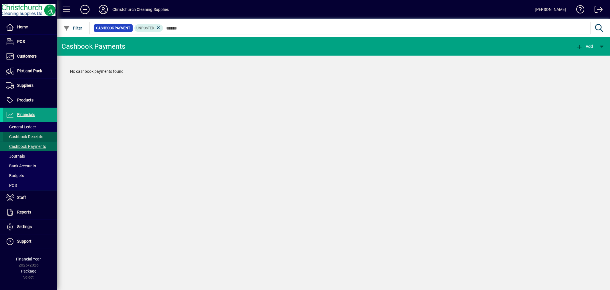
click at [36, 134] on span "Cashbook Receipts" at bounding box center [24, 136] width 37 height 5
click at [155, 28] on icon at bounding box center [156, 27] width 5 height 5
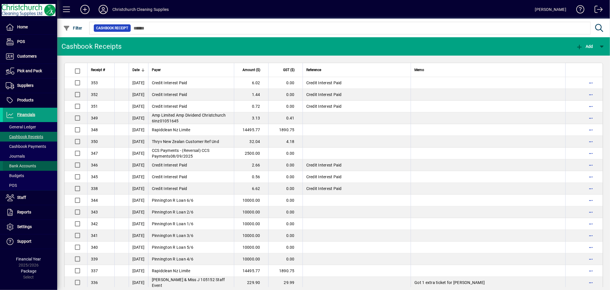
click at [34, 161] on span at bounding box center [30, 166] width 54 height 14
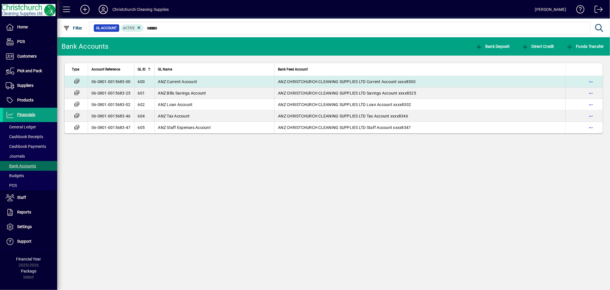
click at [386, 82] on span "ANZ CHRISTCHURCH CLEANING SUPPLIES LTD Current Account xxxx8300" at bounding box center [347, 81] width 138 height 5
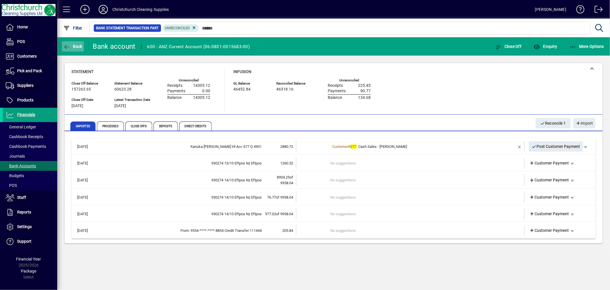
click at [75, 45] on span "Back" at bounding box center [72, 46] width 19 height 5
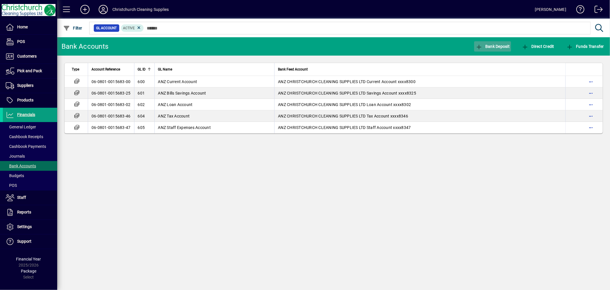
click at [491, 46] on span "Bank Deposit" at bounding box center [493, 46] width 34 height 5
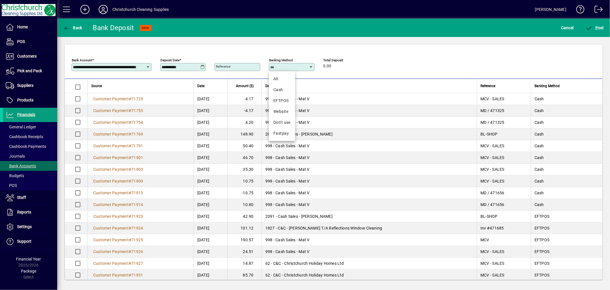
click at [295, 67] on input "Banking Method" at bounding box center [289, 67] width 39 height 5
click at [281, 66] on input "Banking Method" at bounding box center [289, 67] width 39 height 5
click at [204, 67] on icon at bounding box center [203, 67] width 4 height 5
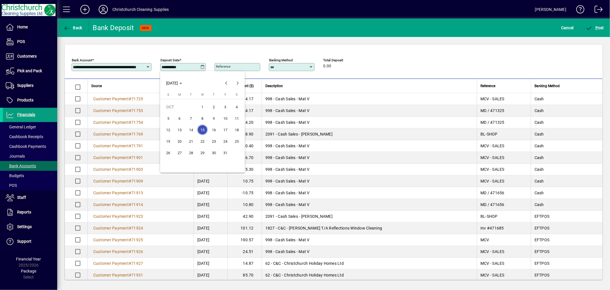
click at [202, 115] on span "8" at bounding box center [202, 118] width 10 height 10
type input "**********"
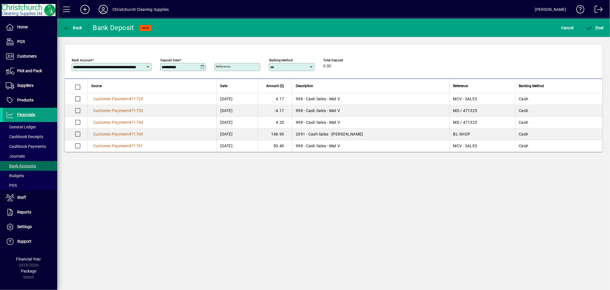
click at [310, 68] on icon at bounding box center [311, 67] width 4 height 5
click at [278, 76] on span "All" at bounding box center [282, 79] width 17 height 6
click at [311, 65] on icon at bounding box center [311, 67] width 4 height 5
click at [284, 102] on div "EFTPOS" at bounding box center [282, 101] width 17 height 6
type input "******"
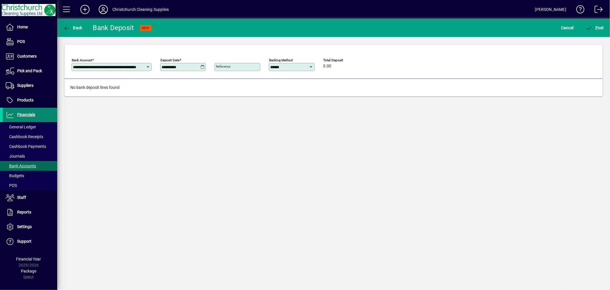
click at [30, 116] on span "Financials" at bounding box center [26, 114] width 18 height 5
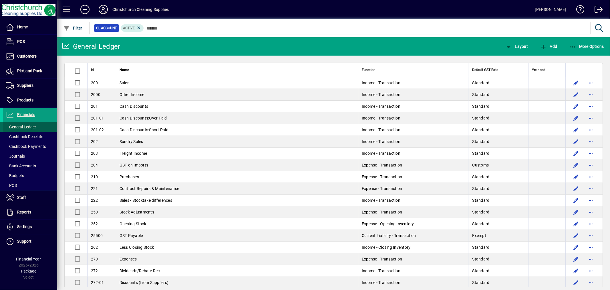
click at [29, 124] on span "General Ledger" at bounding box center [21, 126] width 30 height 5
click at [38, 167] on span at bounding box center [30, 166] width 54 height 14
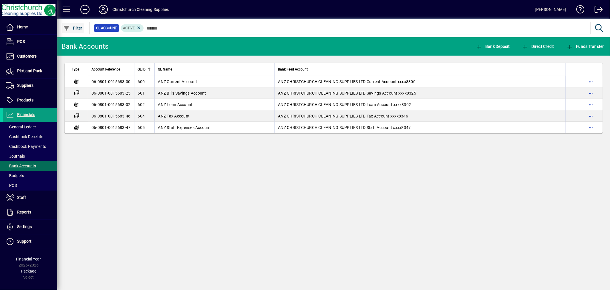
click at [73, 22] on span "button" at bounding box center [73, 28] width 22 height 14
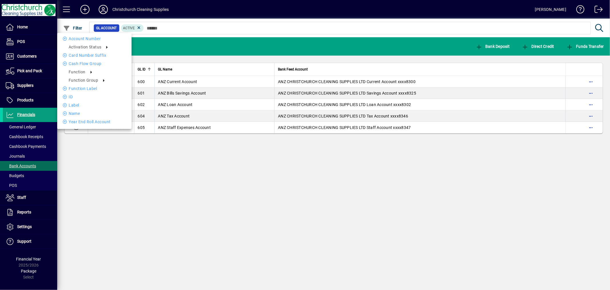
click at [139, 251] on div at bounding box center [305, 145] width 610 height 290
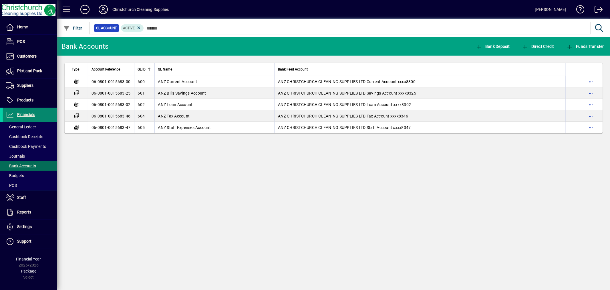
click at [36, 112] on span at bounding box center [30, 115] width 54 height 14
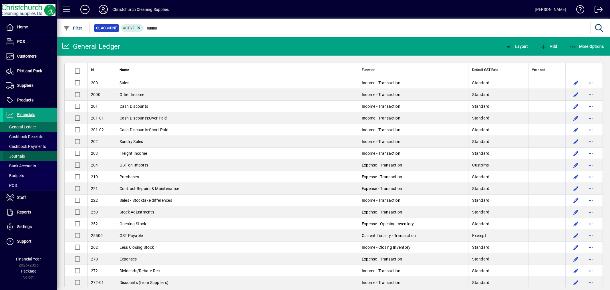
click at [27, 155] on span at bounding box center [30, 156] width 54 height 14
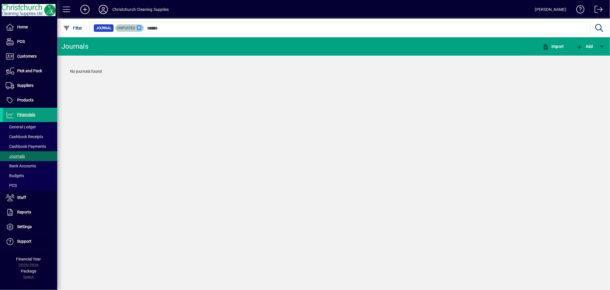
click at [137, 29] on icon at bounding box center [139, 27] width 5 height 5
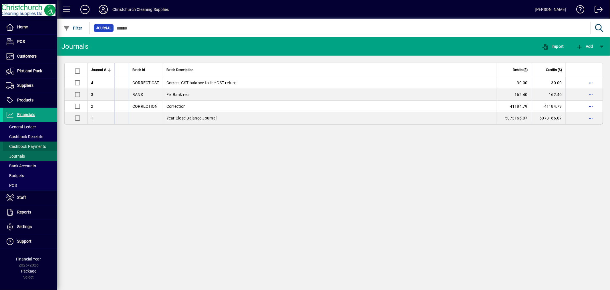
click at [32, 145] on span "Cashbook Payments" at bounding box center [26, 146] width 40 height 5
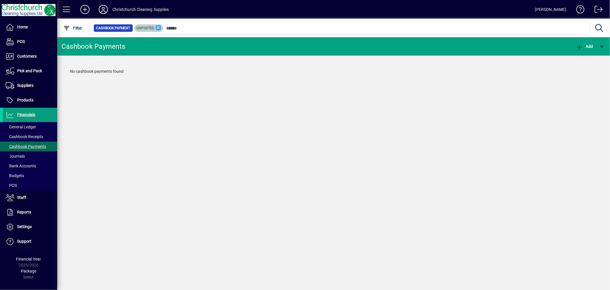
click at [159, 29] on icon at bounding box center [158, 27] width 5 height 5
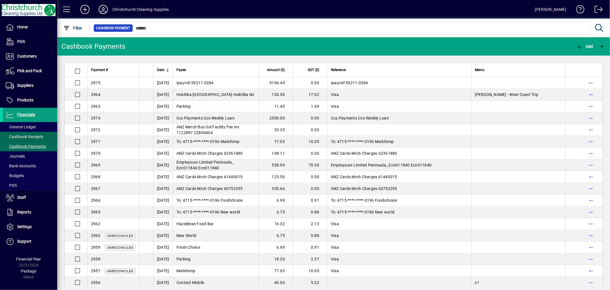
click at [13, 139] on span "Cashbook Receipts" at bounding box center [23, 137] width 40 height 6
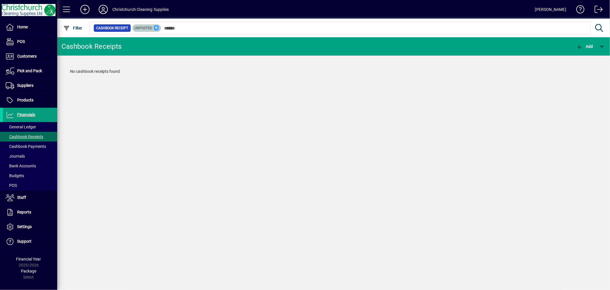
click at [155, 28] on icon at bounding box center [156, 27] width 5 height 5
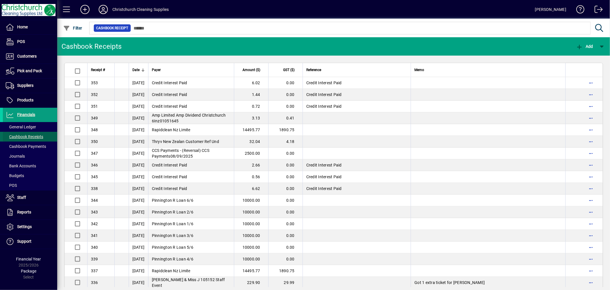
click at [32, 136] on span "Cashbook Receipts" at bounding box center [24, 136] width 37 height 5
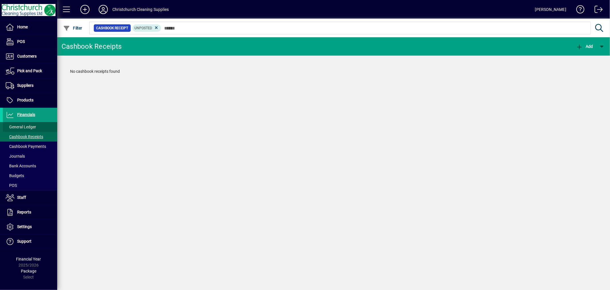
click at [33, 127] on span "General Ledger" at bounding box center [21, 126] width 30 height 5
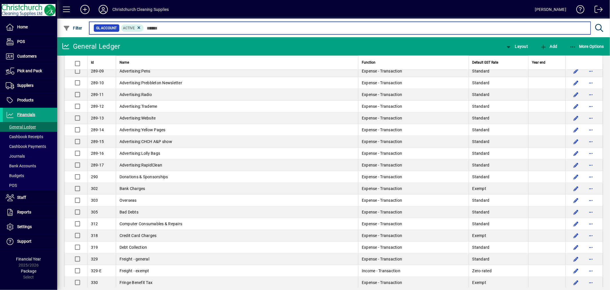
scroll to position [445, 0]
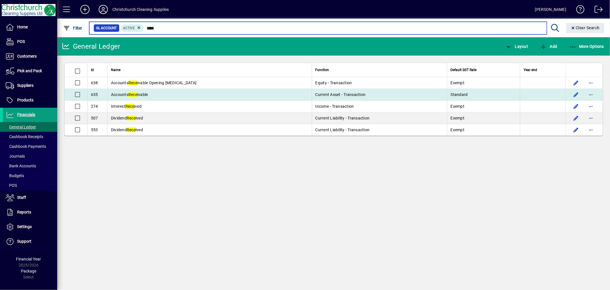
type input "****"
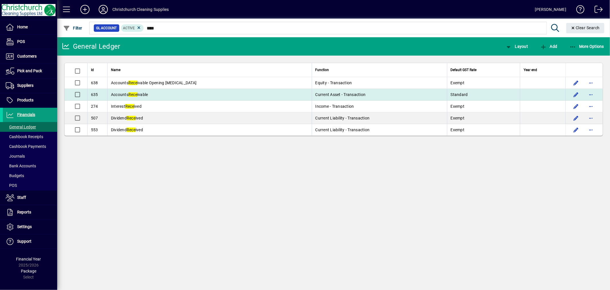
click at [151, 94] on td "Accounts Rece ivable" at bounding box center [209, 95] width 205 height 12
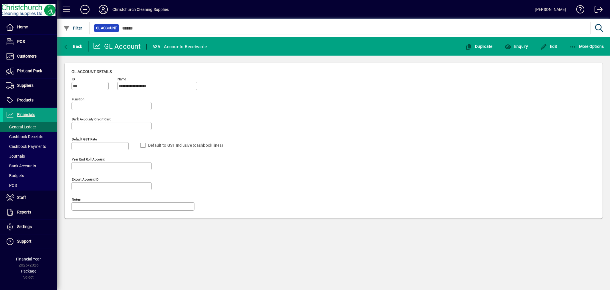
type input "**********"
click at [76, 42] on span "button" at bounding box center [73, 46] width 22 height 14
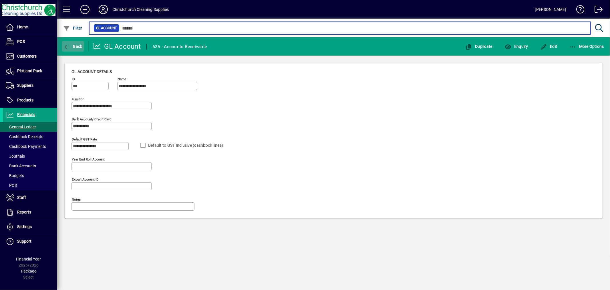
type input "****"
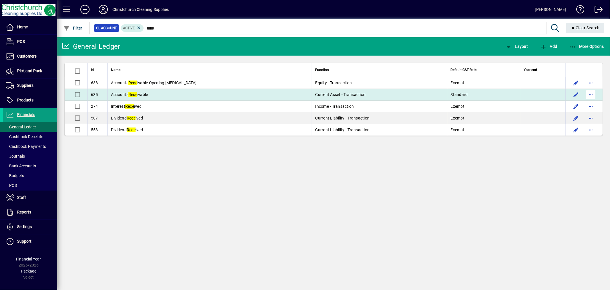
click at [588, 95] on span "button" at bounding box center [591, 95] width 14 height 14
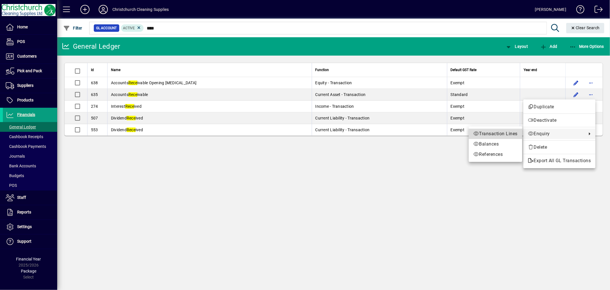
click at [501, 133] on span "Transaction Lines" at bounding box center [496, 133] width 44 height 7
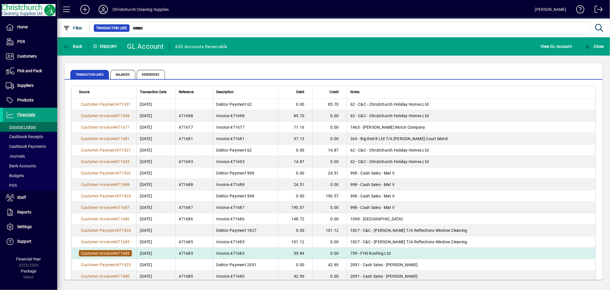
click at [125, 253] on span "471683" at bounding box center [123, 253] width 14 height 5
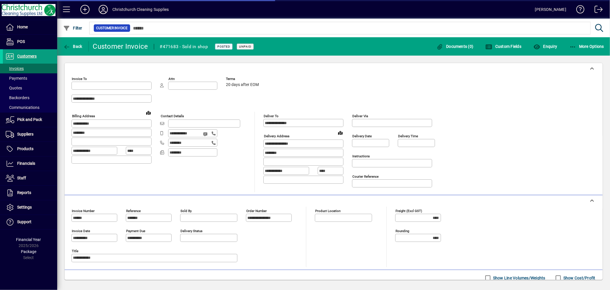
type input "**********"
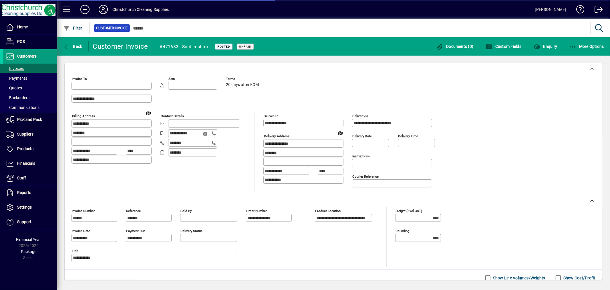
type input "*********"
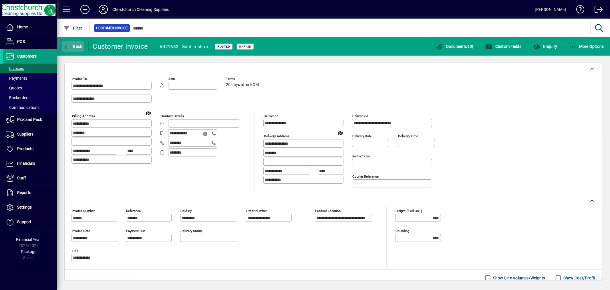
click at [78, 47] on span "Back" at bounding box center [72, 46] width 19 height 5
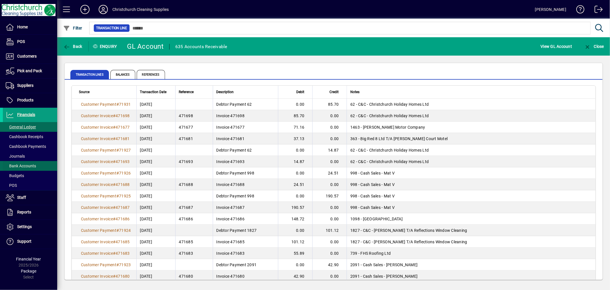
click at [24, 165] on span "Bank Accounts" at bounding box center [21, 165] width 30 height 5
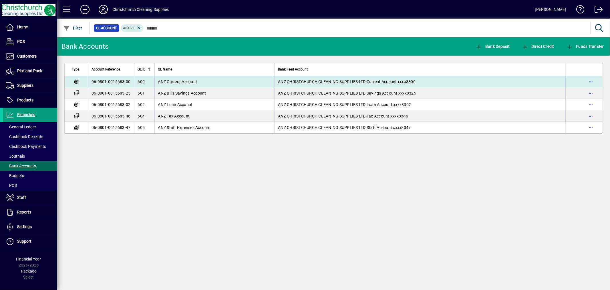
click at [193, 81] on span "ANZ Current Account" at bounding box center [177, 81] width 39 height 5
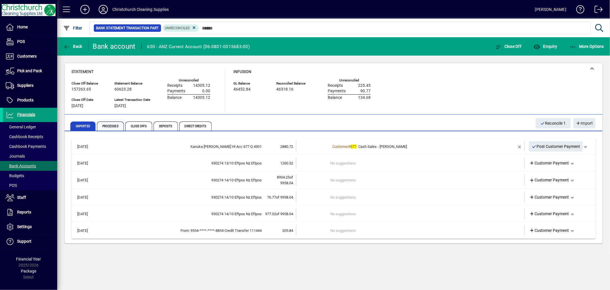
click at [113, 127] on span "Processed" at bounding box center [110, 125] width 27 height 9
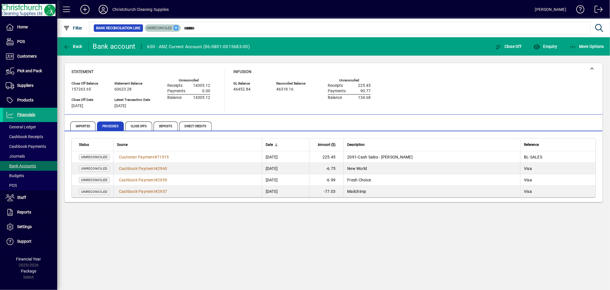
click at [175, 26] on icon at bounding box center [176, 27] width 5 height 5
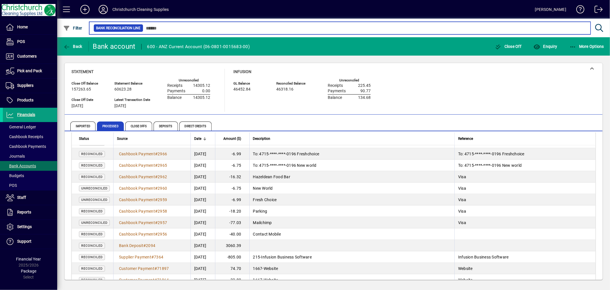
scroll to position [572, 0]
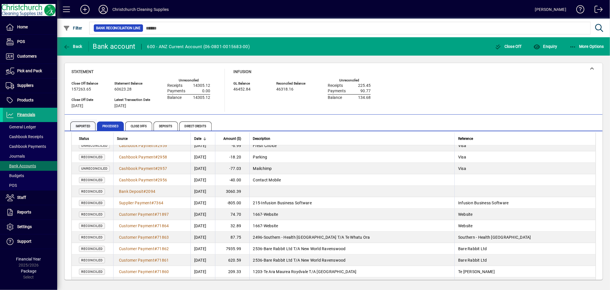
click at [83, 126] on span "Imported" at bounding box center [82, 125] width 25 height 9
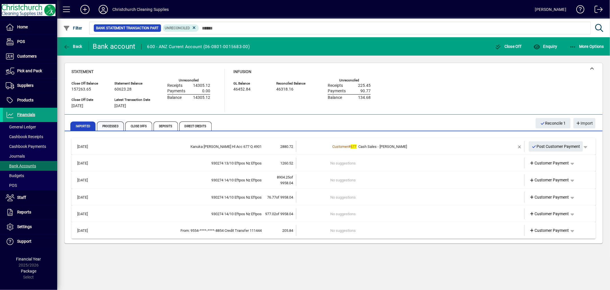
click at [102, 126] on span "Processed" at bounding box center [110, 125] width 27 height 9
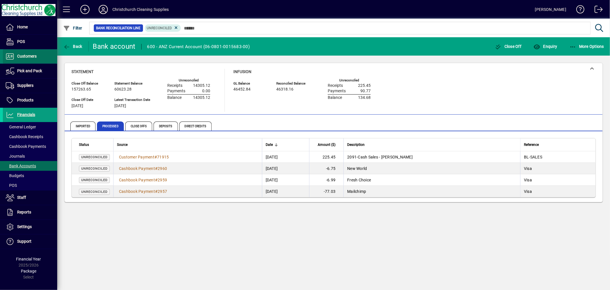
click at [28, 53] on span "Customers" at bounding box center [20, 56] width 34 height 7
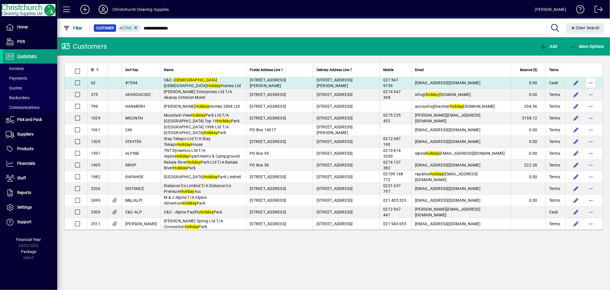
type input "**********"
click at [589, 84] on span "button" at bounding box center [591, 83] width 14 height 14
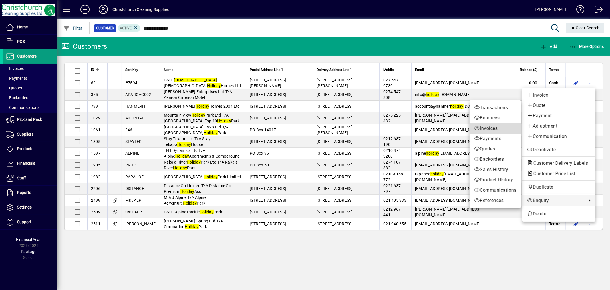
click at [490, 127] on span "Invoices" at bounding box center [495, 128] width 42 height 7
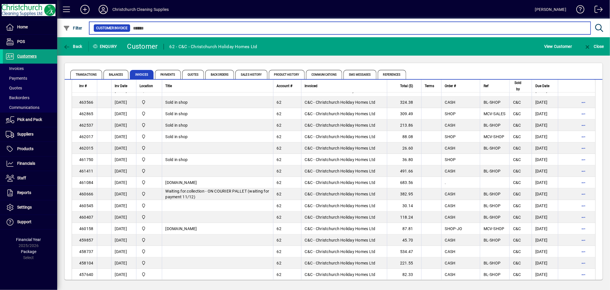
scroll to position [159, 0]
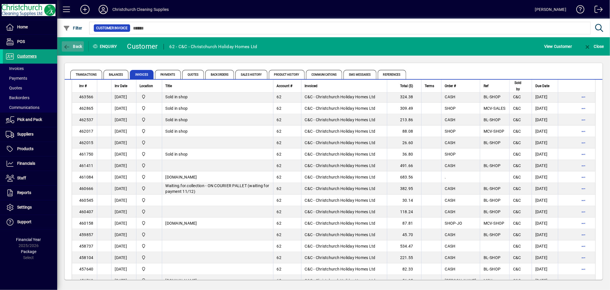
click at [75, 47] on span "Back" at bounding box center [72, 46] width 19 height 5
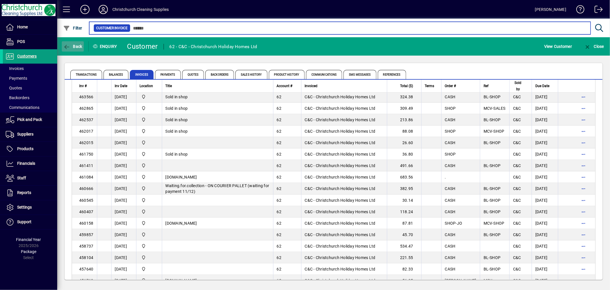
type input "**********"
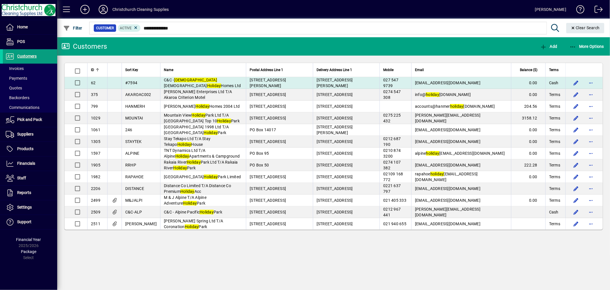
click at [215, 83] on em "Holiday" at bounding box center [214, 85] width 14 height 5
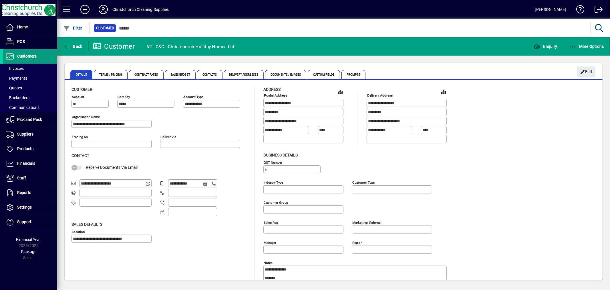
type input "**********"
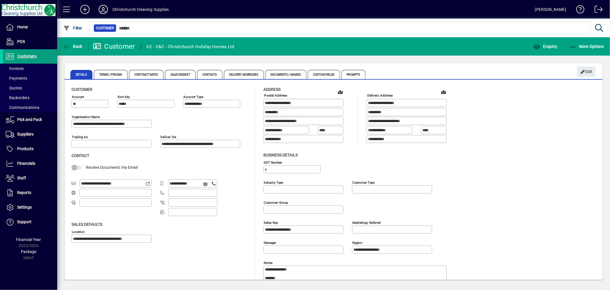
type input "**********"
click at [208, 74] on span "Contacts" at bounding box center [209, 74] width 25 height 9
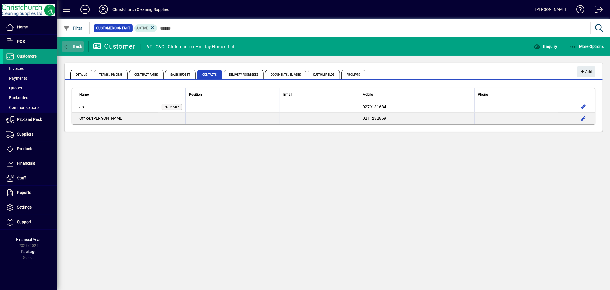
click at [76, 46] on span "Back" at bounding box center [72, 46] width 19 height 5
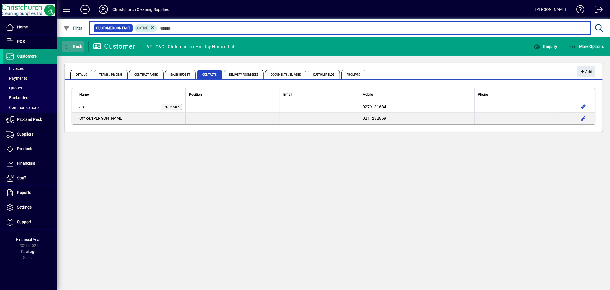
type input "**********"
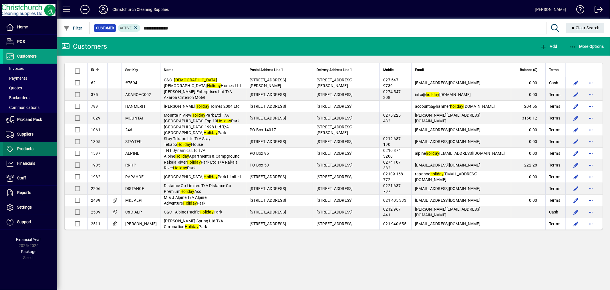
click at [32, 144] on span at bounding box center [30, 149] width 54 height 14
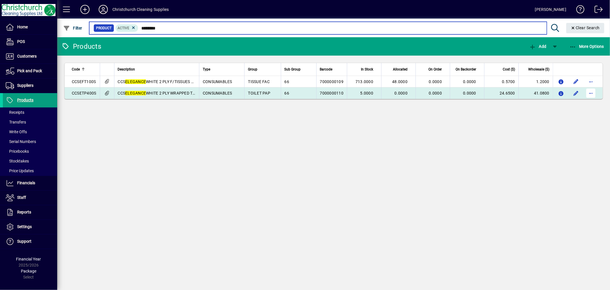
type input "********"
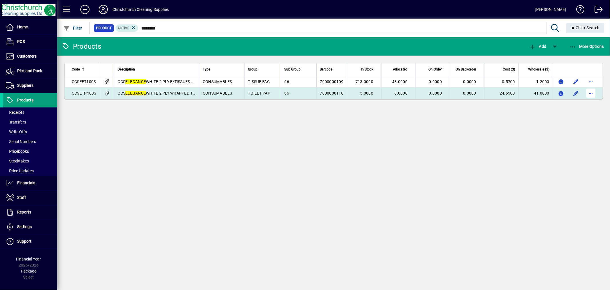
click at [592, 92] on span "button" at bounding box center [591, 93] width 14 height 14
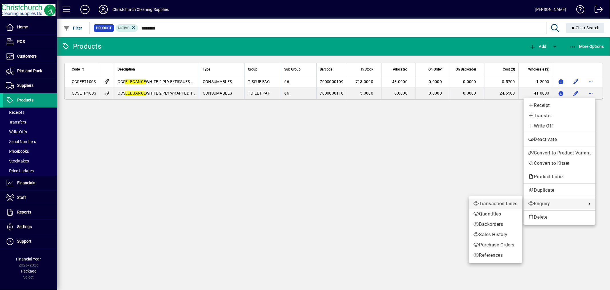
click at [501, 203] on span "Transaction Lines" at bounding box center [496, 203] width 44 height 7
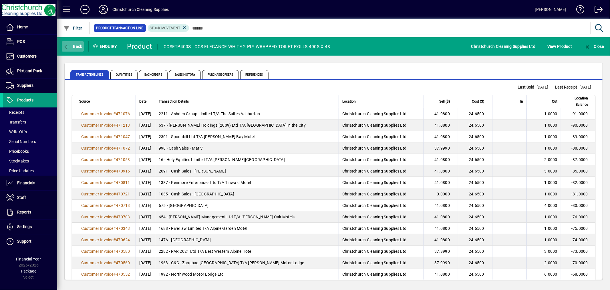
click at [78, 46] on span "Back" at bounding box center [72, 46] width 19 height 5
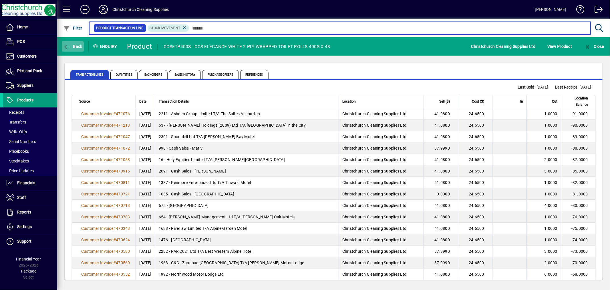
type input "********"
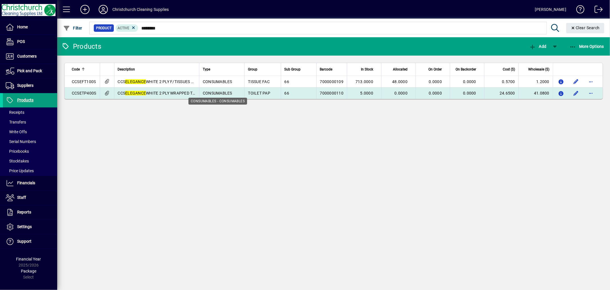
click at [219, 92] on span "CONSUMABLES" at bounding box center [217, 93] width 29 height 5
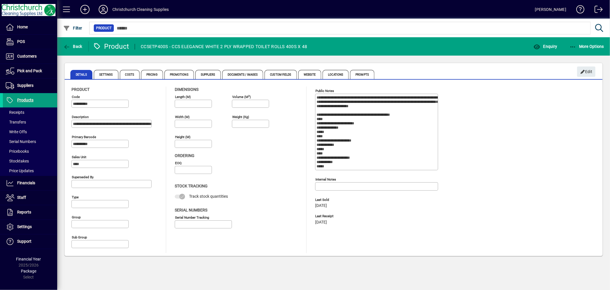
type input "**********"
type input "****"
click at [312, 74] on span "Website" at bounding box center [309, 74] width 23 height 9
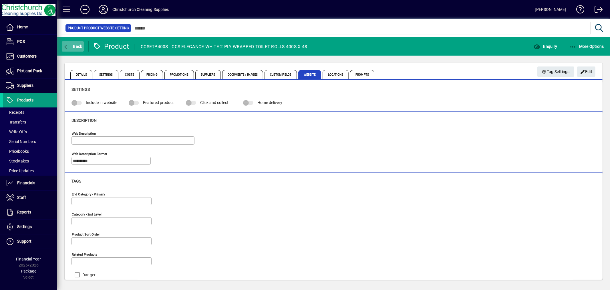
click at [80, 44] on span "Back" at bounding box center [72, 46] width 19 height 5
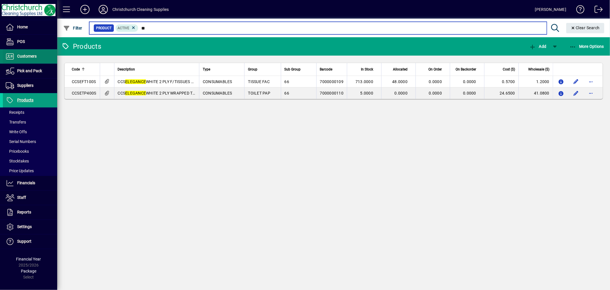
type input "*"
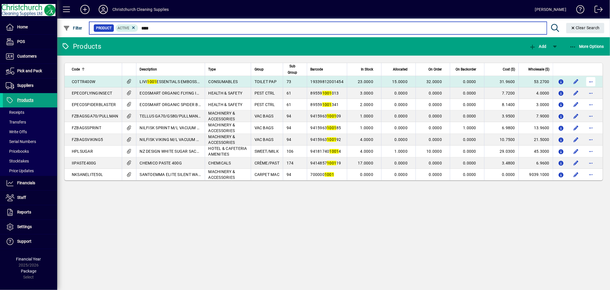
type input "****"
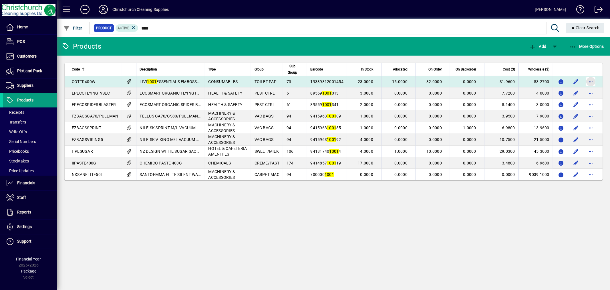
click at [588, 81] on span "button" at bounding box center [591, 82] width 14 height 14
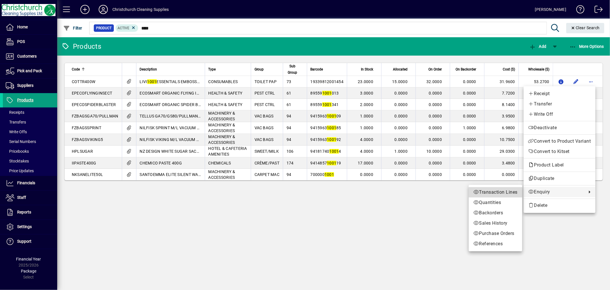
click at [497, 193] on span "Transaction Lines" at bounding box center [496, 192] width 44 height 7
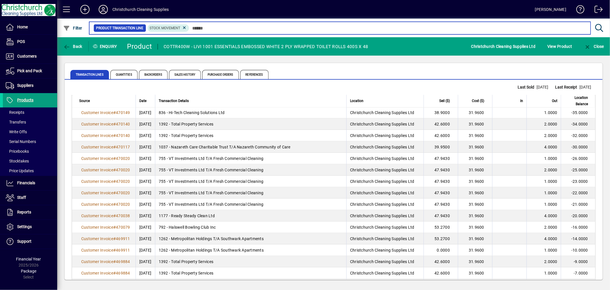
scroll to position [954, 0]
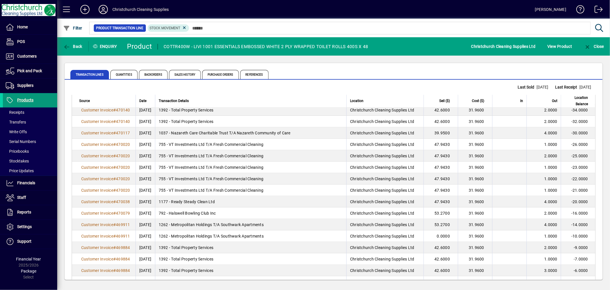
click at [27, 100] on span "Products" at bounding box center [25, 100] width 16 height 5
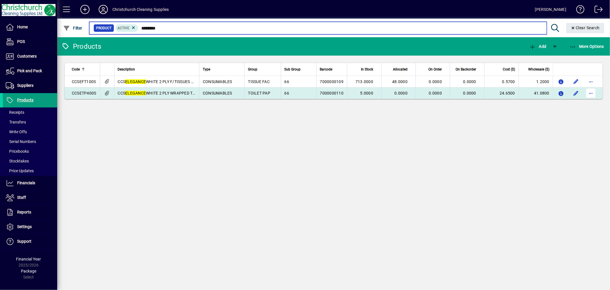
type input "********"
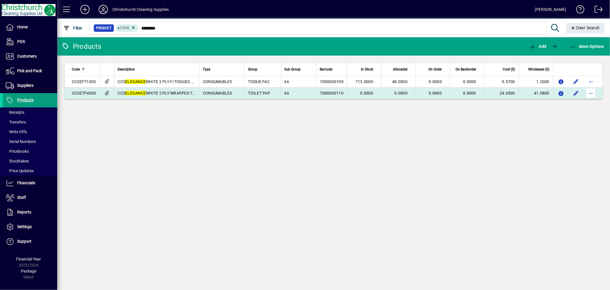
click at [590, 95] on span "button" at bounding box center [591, 93] width 14 height 14
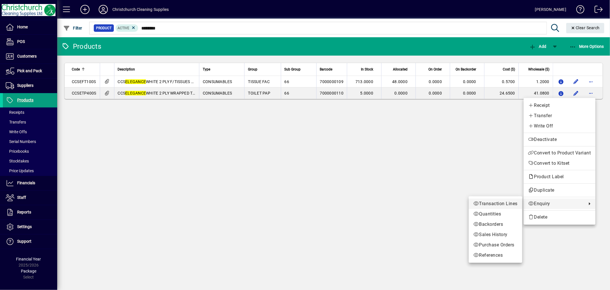
click at [494, 200] on span "Transaction Lines" at bounding box center [496, 203] width 44 height 7
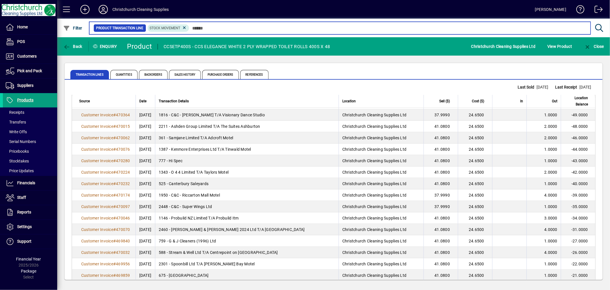
scroll to position [318, 0]
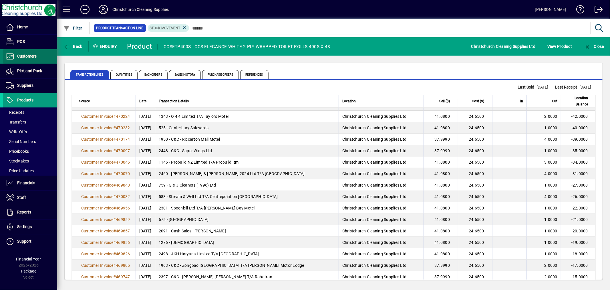
click at [35, 58] on span "Customers" at bounding box center [26, 56] width 19 height 5
